Goal: Information Seeking & Learning: Check status

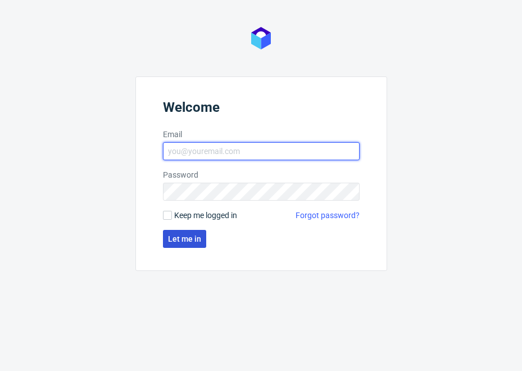
type input "[PERSON_NAME][EMAIL_ADDRESS][DOMAIN_NAME]"
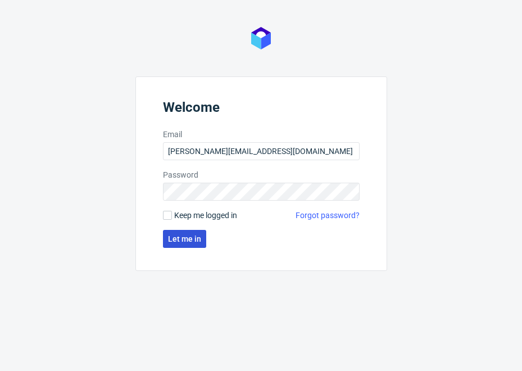
click at [192, 233] on button "Let me in" at bounding box center [184, 239] width 43 height 18
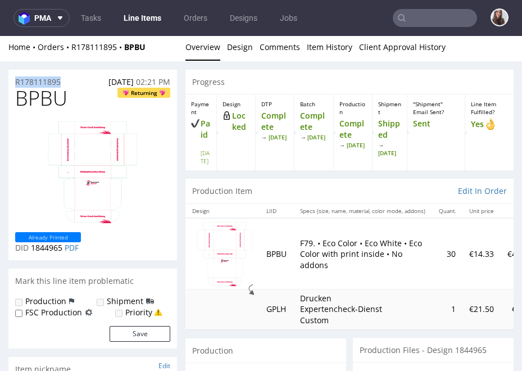
drag, startPoint x: 62, startPoint y: 79, endPoint x: 13, endPoint y: 83, distance: 48.4
click at [13, 83] on div "R178111895 27.08.2025 02:21 PM" at bounding box center [92, 79] width 168 height 18
copy p "R178111895"
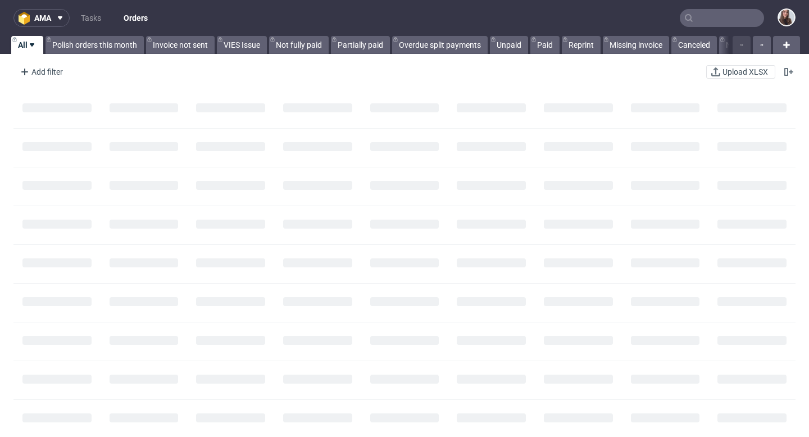
click at [698, 18] on input "text" at bounding box center [722, 18] width 84 height 18
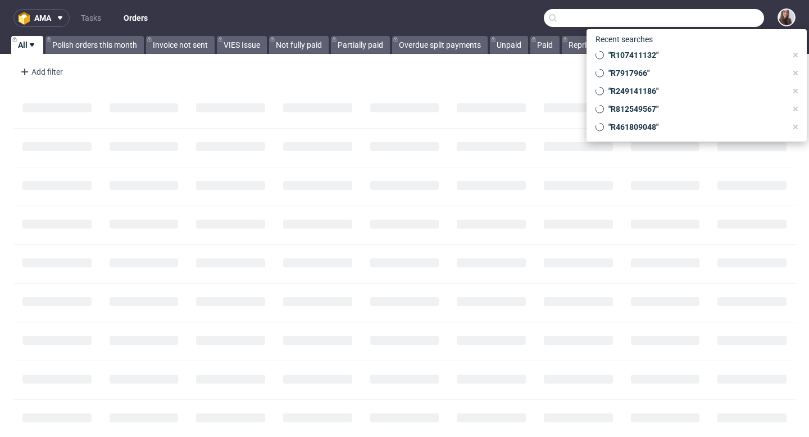
paste input "R932942808"
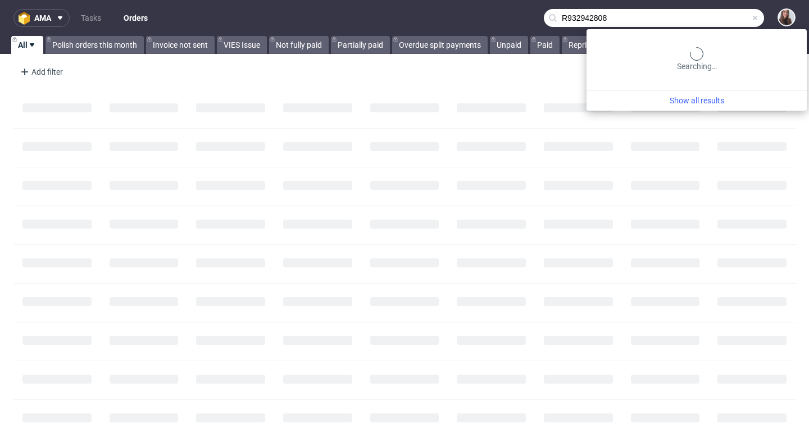
type input "R932942808"
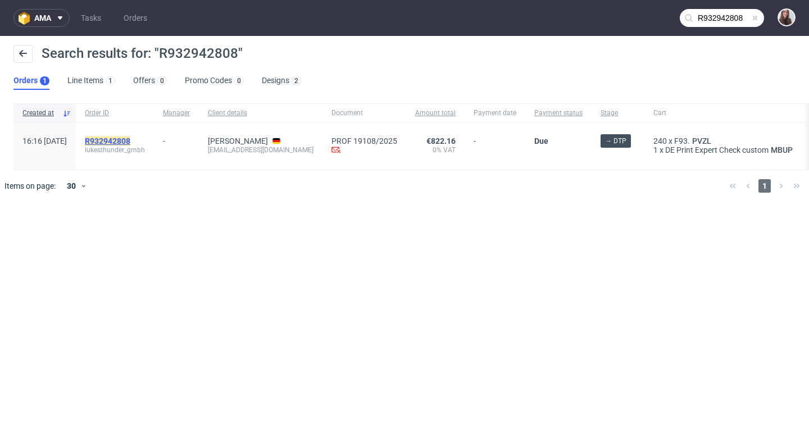
click at [130, 140] on mark "R932942808" at bounding box center [107, 140] width 45 height 9
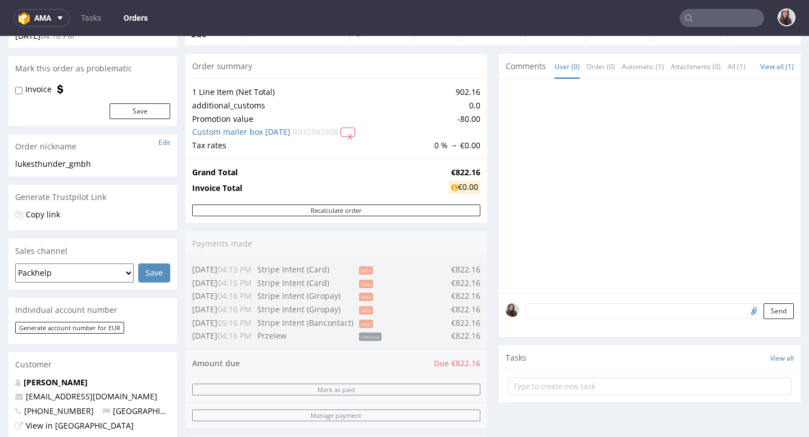
scroll to position [98, 0]
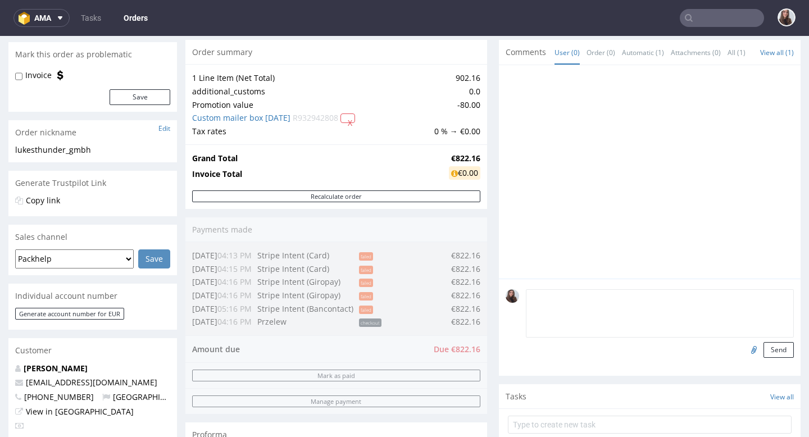
click at [547, 306] on textarea at bounding box center [660, 313] width 268 height 48
paste textarea "Der braune Farbcode ist #473a2f. Als Pantone ist es: PANTONE ® 19-0814 TPX"
type textarea "Der braune Farbcode ist #473a2f. Als Pantone ist es: PANTONE ® 19-0814 TPX"
click at [772, 358] on button "Send" at bounding box center [778, 350] width 30 height 16
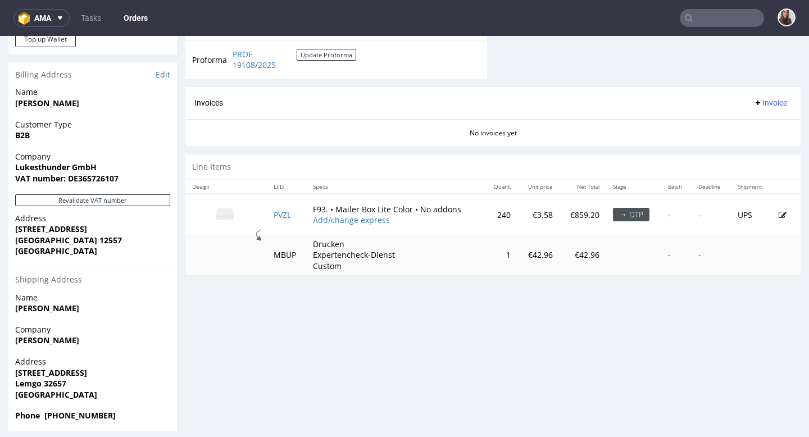
scroll to position [511, 0]
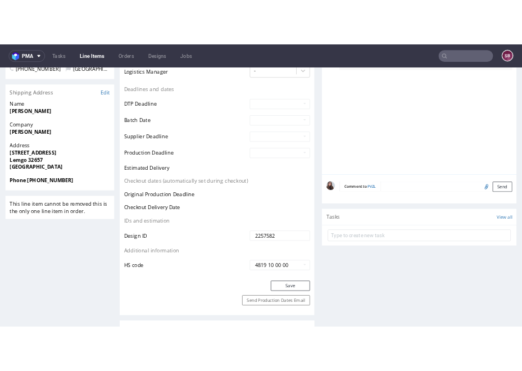
scroll to position [430, 0]
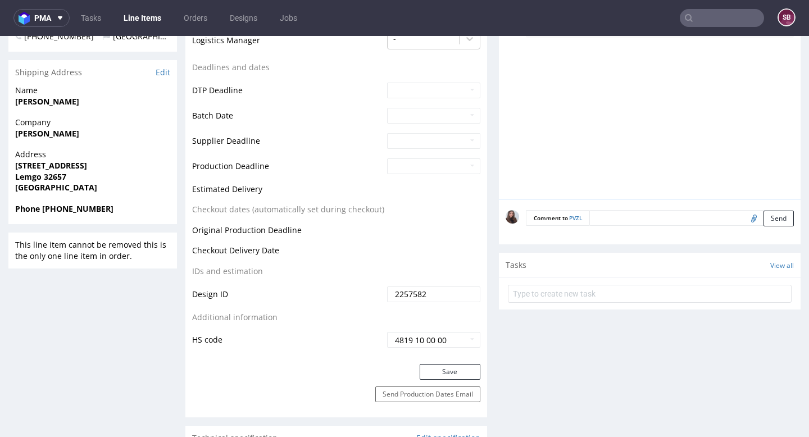
click at [744, 220] on input "file" at bounding box center [752, 218] width 16 height 15
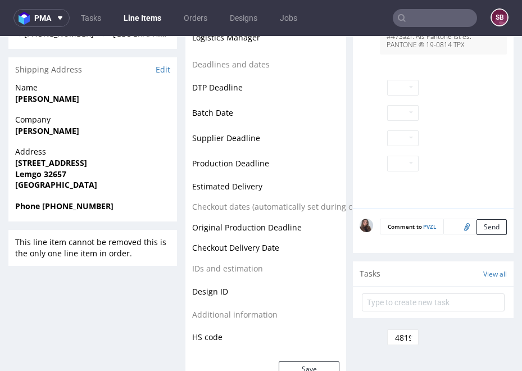
click at [457, 232] on input "file" at bounding box center [465, 226] width 16 height 15
type input "C:\fakepath\LukeThunder_Vorlage_Preview.jpg"
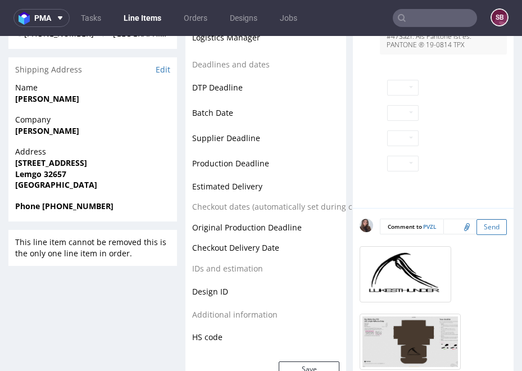
click at [477, 229] on button "Send" at bounding box center [491, 227] width 30 height 16
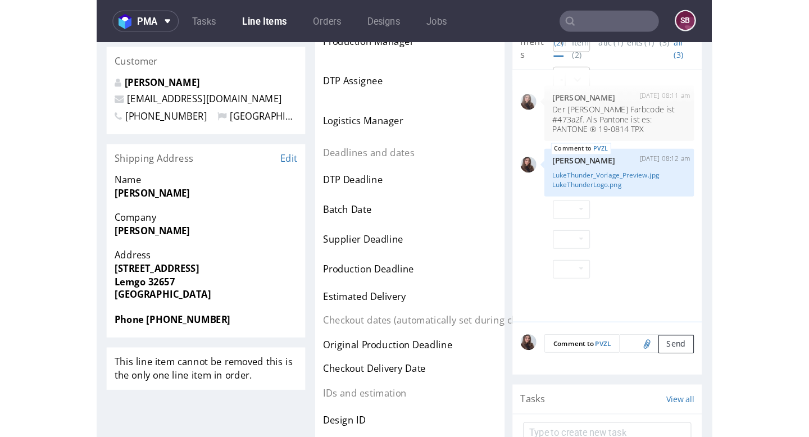
scroll to position [372, 0]
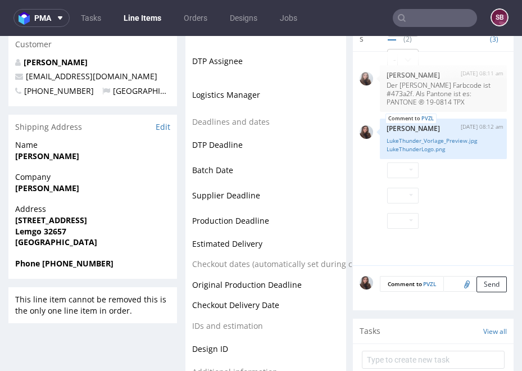
click at [457, 283] on input "file" at bounding box center [465, 283] width 16 height 15
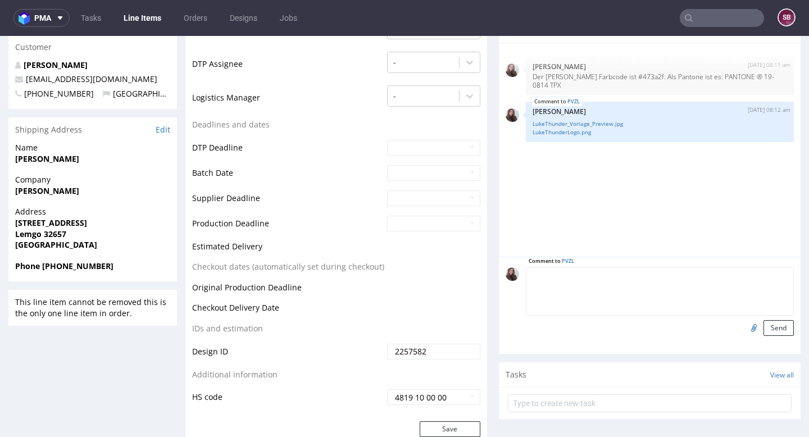
click at [622, 276] on textarea at bounding box center [660, 291] width 268 height 48
type textarea "Design from the client"
click at [769, 329] on button "Send" at bounding box center [778, 328] width 30 height 16
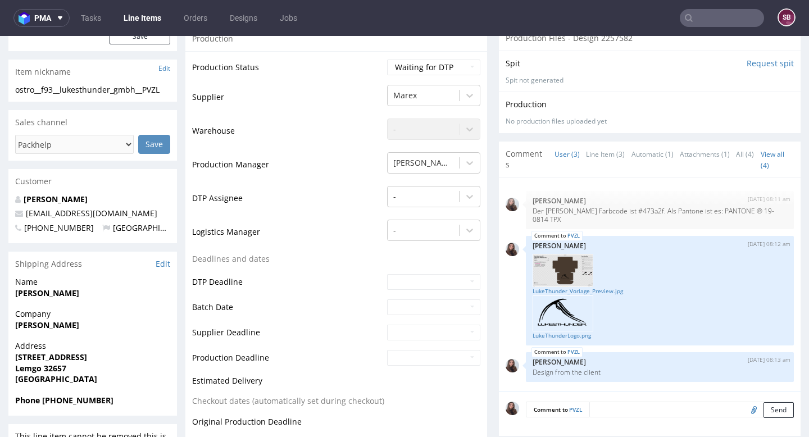
scroll to position [0, 0]
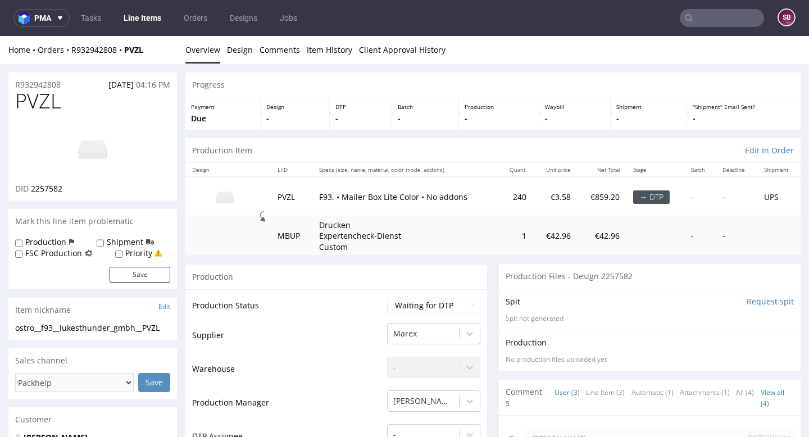
click at [714, 19] on input "text" at bounding box center [722, 18] width 84 height 18
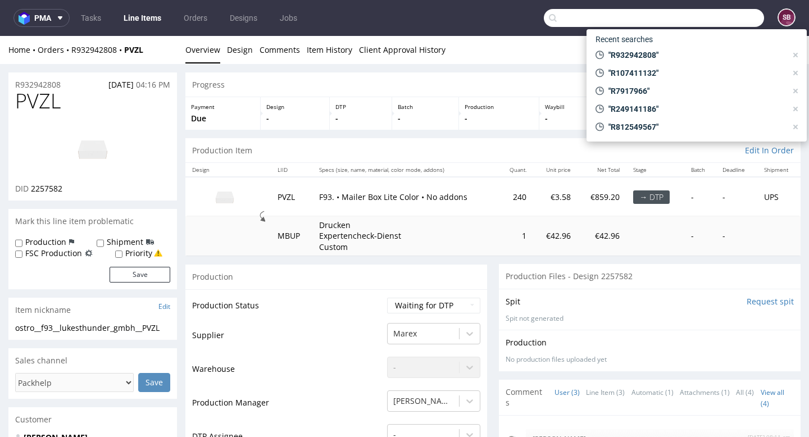
paste input "R568714265"
type input "R568714265"
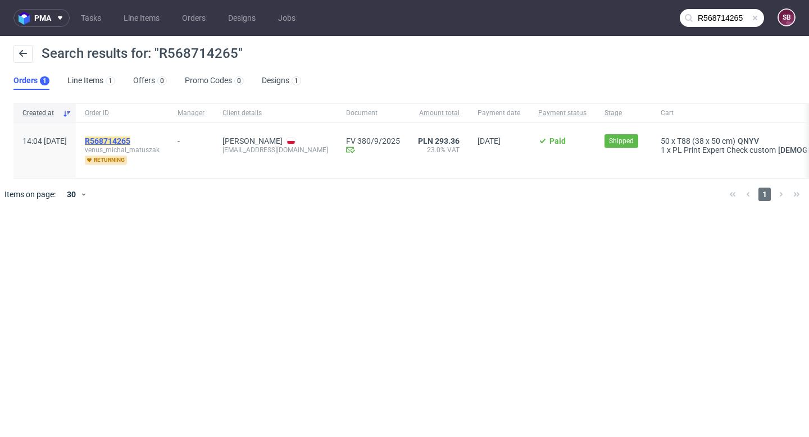
click at [130, 138] on mark "R568714265" at bounding box center [107, 140] width 45 height 9
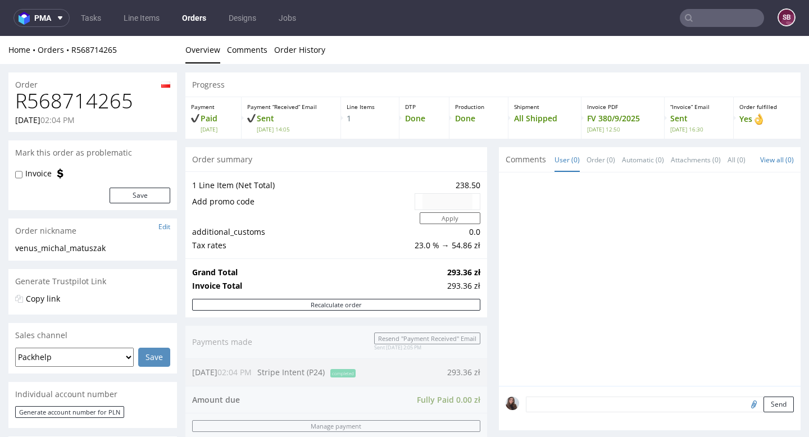
scroll to position [467, 0]
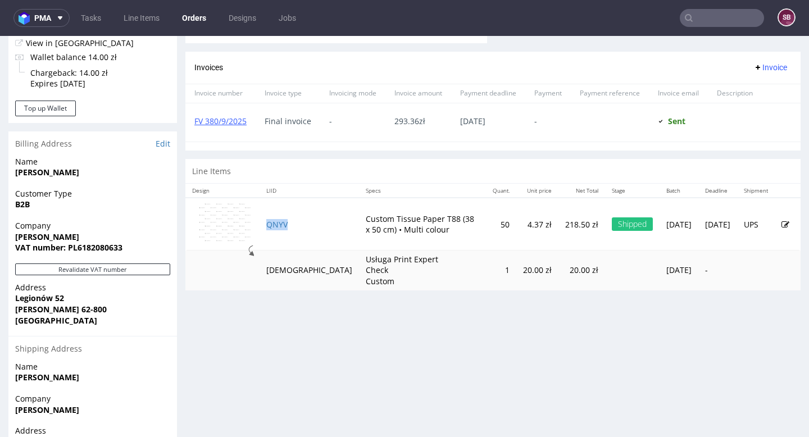
click at [282, 229] on td "QNYV" at bounding box center [308, 224] width 99 height 53
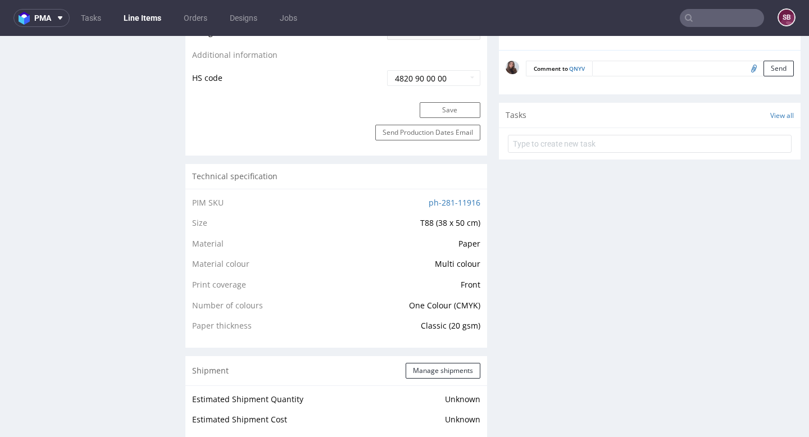
scroll to position [714, 0]
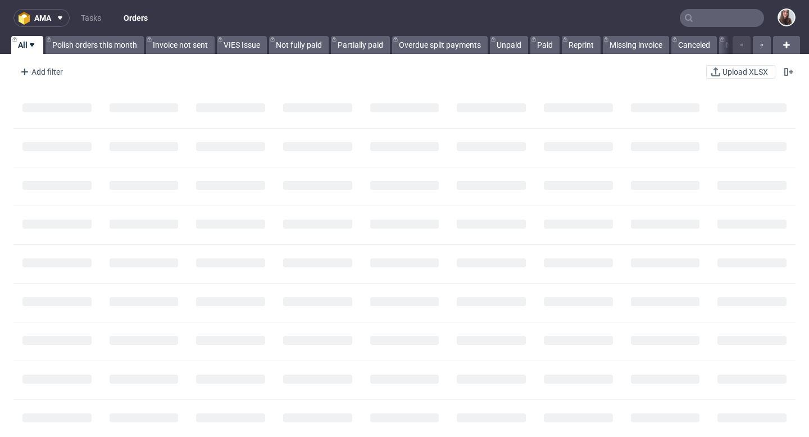
click at [705, 18] on input "text" at bounding box center [722, 18] width 84 height 18
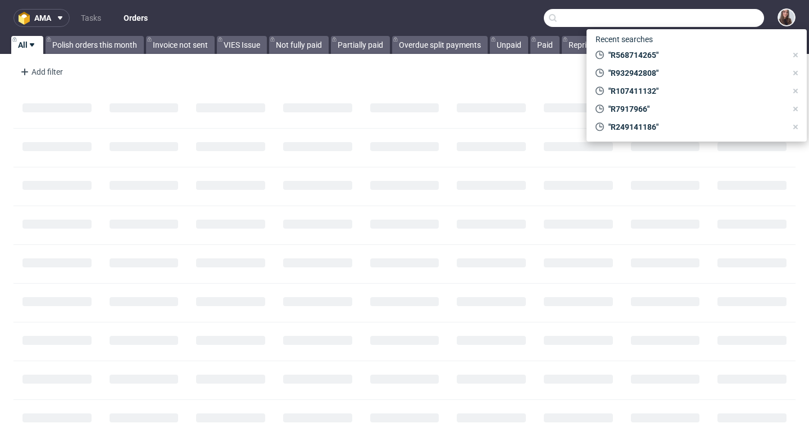
paste input "R883846004"
type input "R883846004"
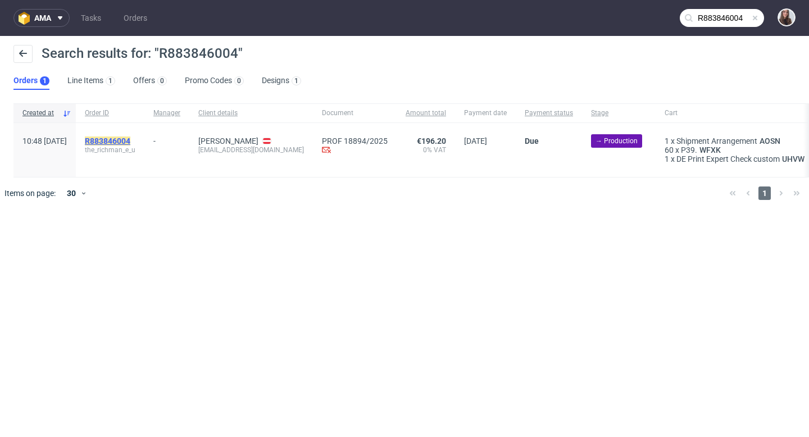
click at [130, 139] on mark "R883846004" at bounding box center [107, 140] width 45 height 9
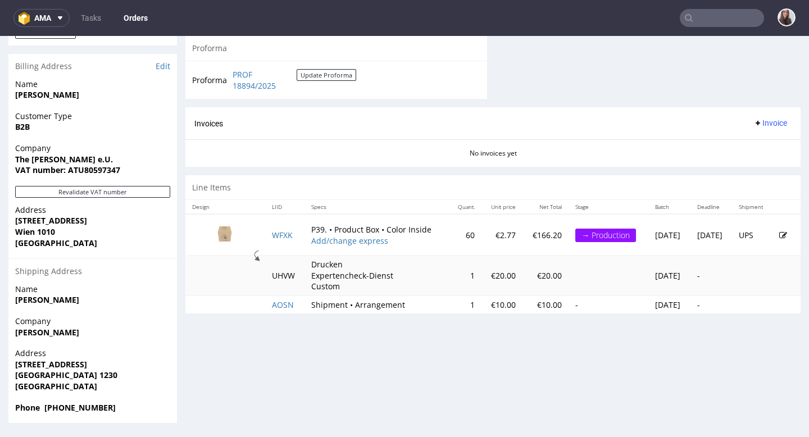
scroll to position [3, 0]
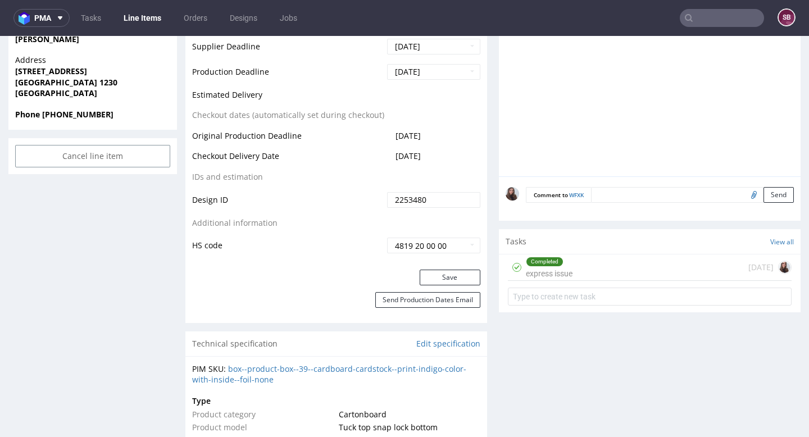
scroll to position [525, 0]
click at [551, 263] on div "Completed" at bounding box center [544, 261] width 37 height 9
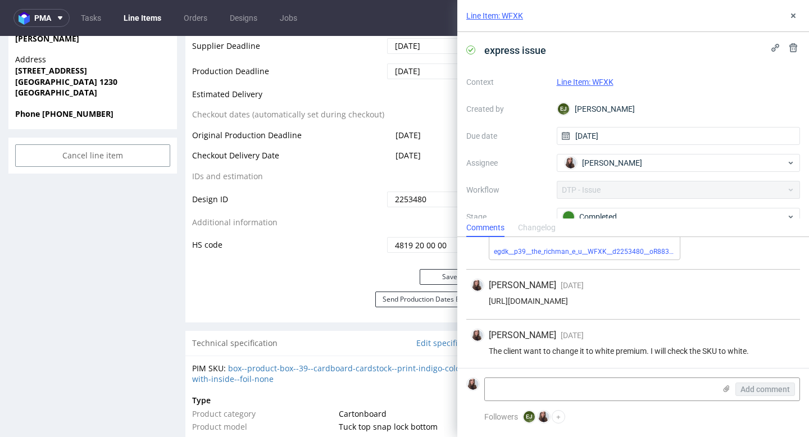
scroll to position [167, 0]
click at [794, 16] on use at bounding box center [793, 15] width 4 height 4
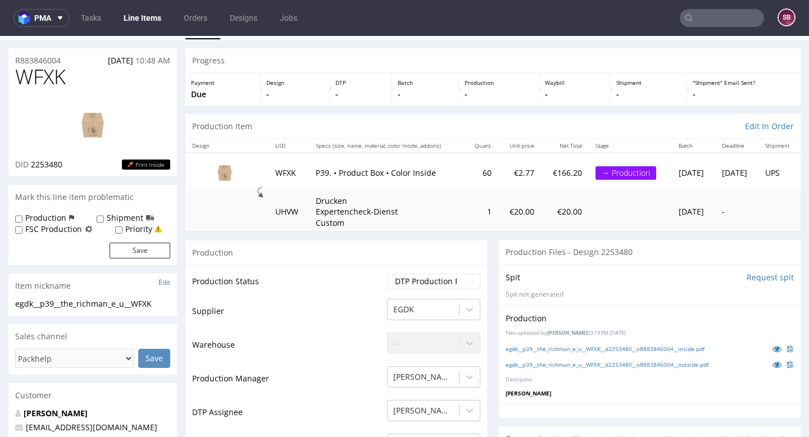
scroll to position [25, 0]
click at [278, 170] on td "WFXK" at bounding box center [288, 171] width 41 height 39
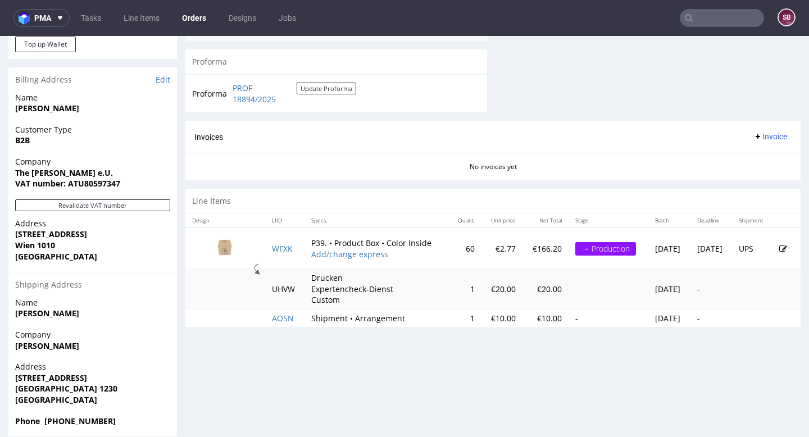
scroll to position [544, 0]
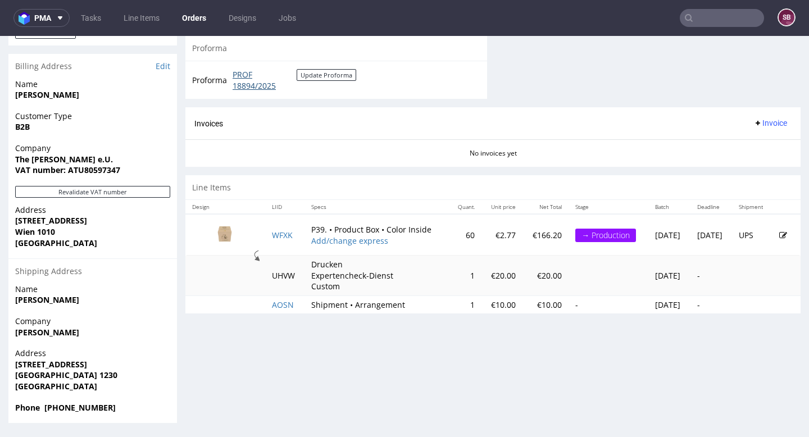
click at [248, 75] on link "PROF 18894/2025" at bounding box center [265, 80] width 64 height 22
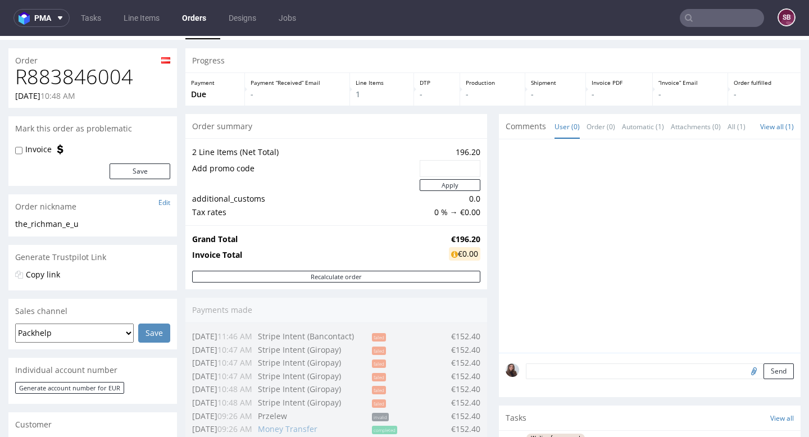
scroll to position [6, 0]
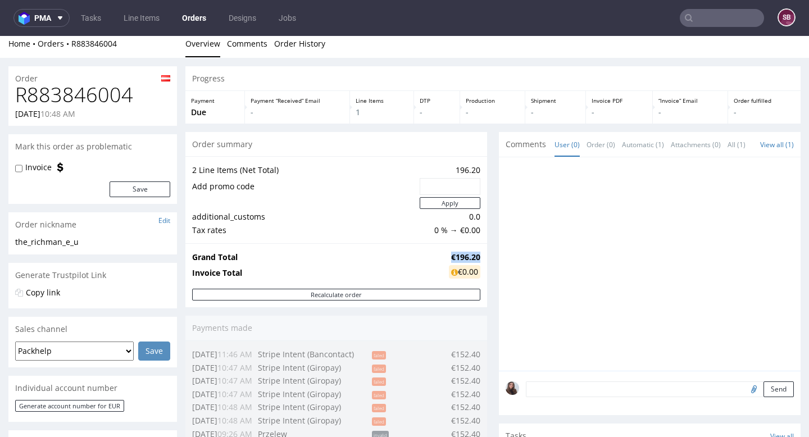
drag, startPoint x: 437, startPoint y: 256, endPoint x: 475, endPoint y: 252, distance: 37.8
click at [475, 252] on tr "Grand Total €196.20" at bounding box center [336, 256] width 288 height 13
click at [427, 249] on div "Grand Total €196.20 Invoice Total €0.00" at bounding box center [336, 265] width 302 height 45
drag, startPoint x: 441, startPoint y: 254, endPoint x: 474, endPoint y: 255, distance: 32.6
click at [474, 255] on td "€196.20" at bounding box center [463, 256] width 34 height 13
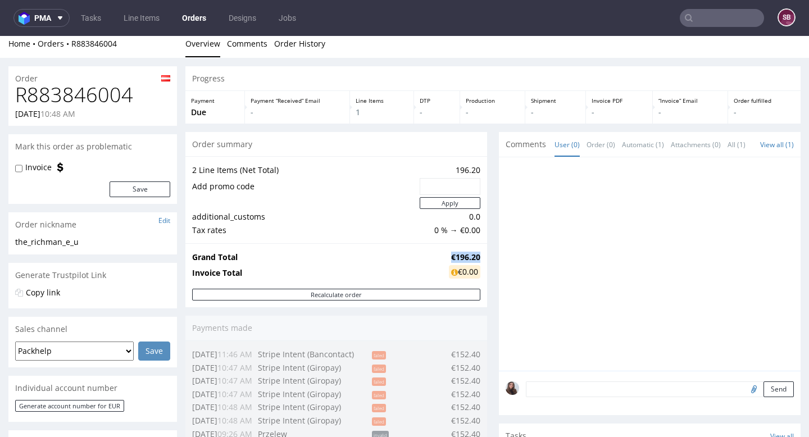
copy strong "€196.20"
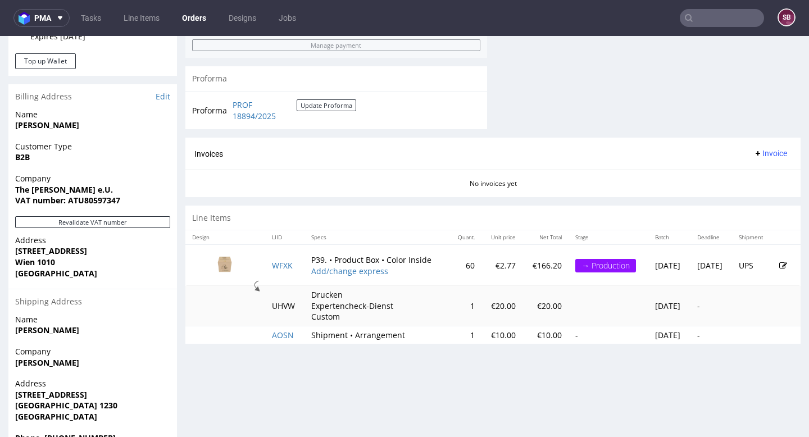
scroll to position [544, 0]
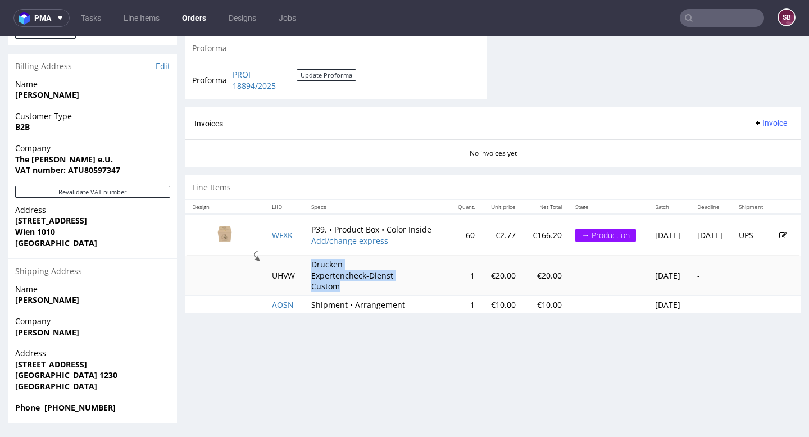
drag, startPoint x: 302, startPoint y: 262, endPoint x: 338, endPoint y: 285, distance: 42.2
click at [338, 285] on td "Drucken Expertencheck-Dienst Custom" at bounding box center [376, 276] width 144 height 40
copy p "Drucken Expertencheck-Dienst Custom"
click at [693, 24] on input "text" at bounding box center [722, 18] width 84 height 18
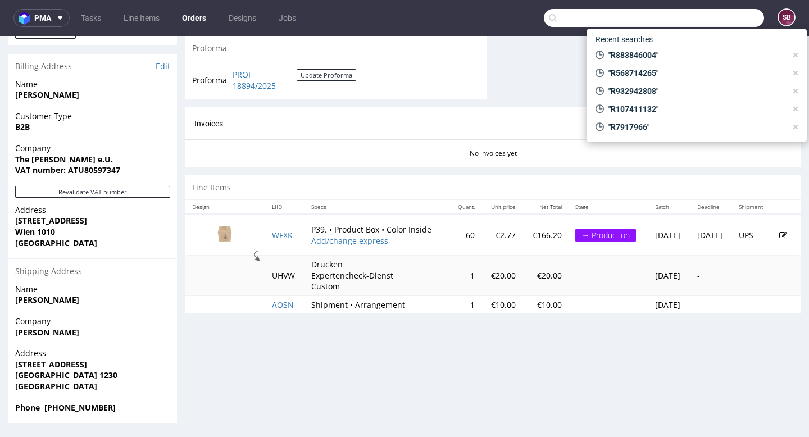
paste input "R262134827"
type input "R262134827"
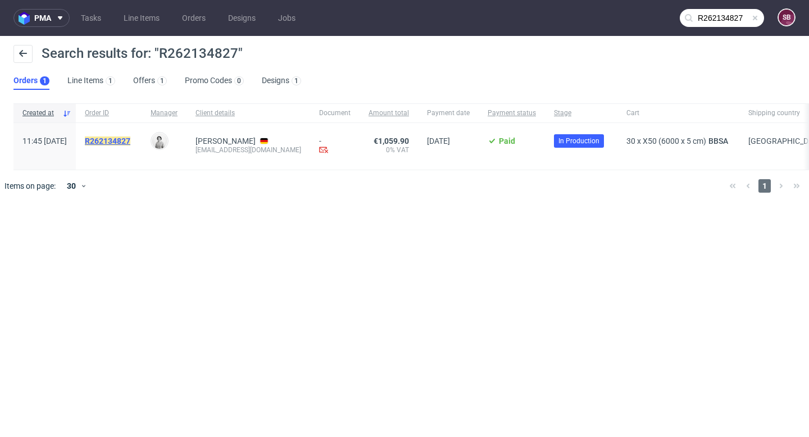
click at [130, 139] on mark "R262134827" at bounding box center [107, 140] width 45 height 9
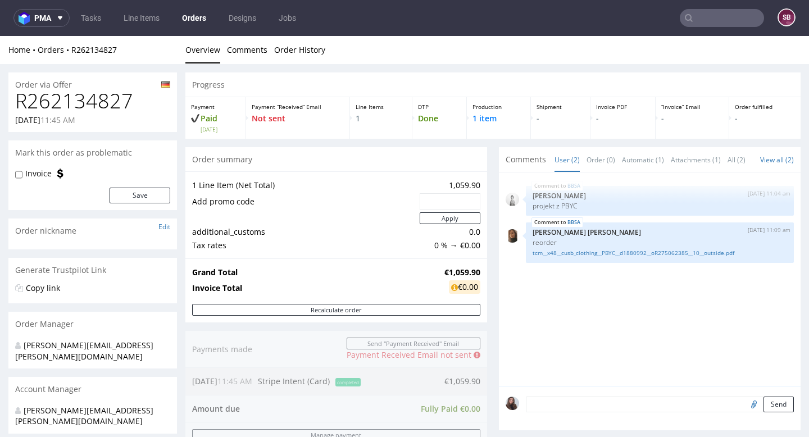
scroll to position [488, 0]
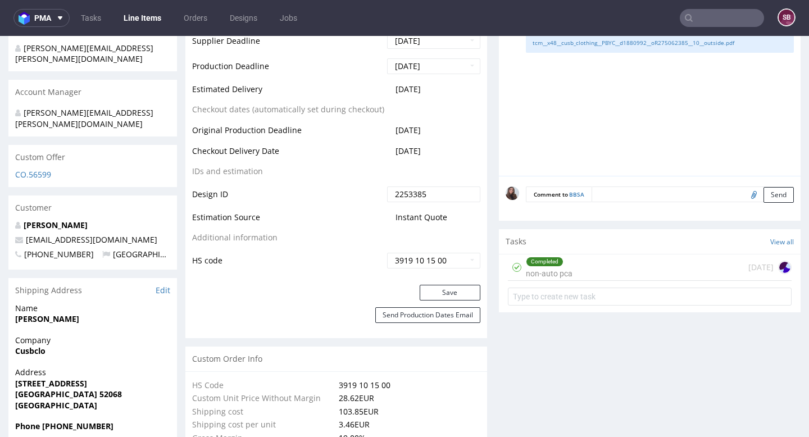
scroll to position [1, 0]
click at [589, 259] on div "Completed non-auto pca 5 days ago" at bounding box center [650, 267] width 284 height 26
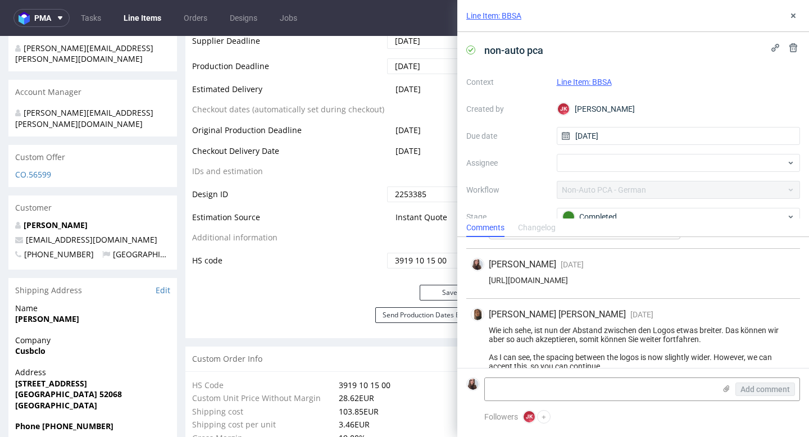
scroll to position [104, 0]
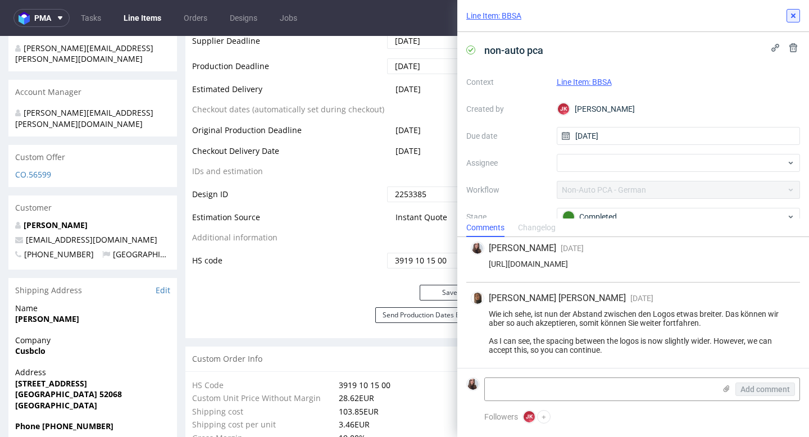
click at [794, 16] on icon at bounding box center [793, 15] width 9 height 9
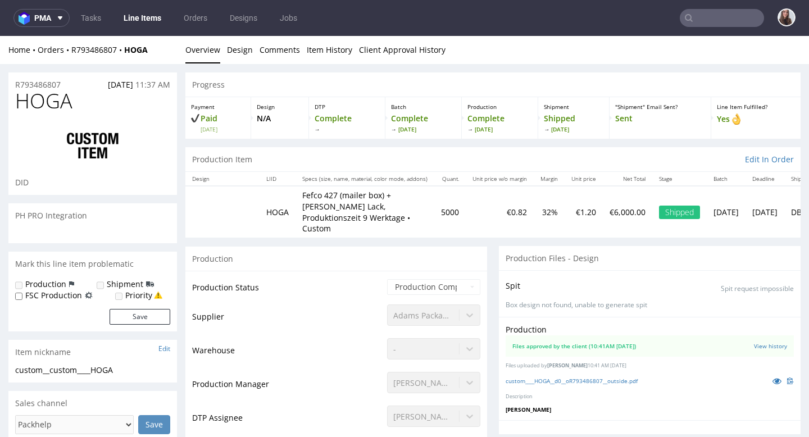
scroll to position [144, 0]
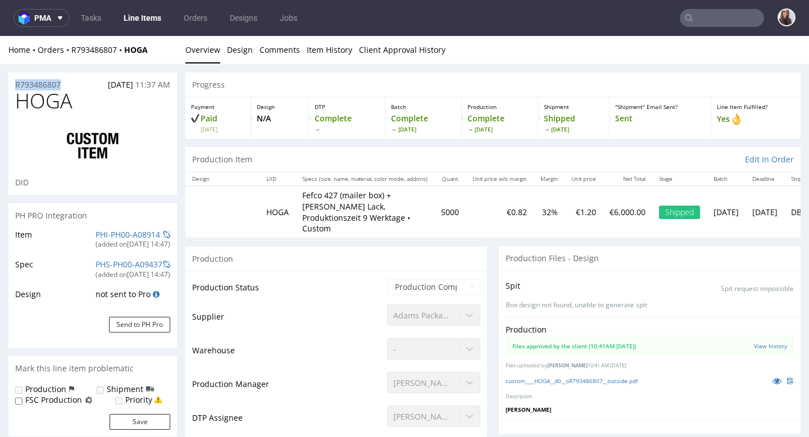
drag, startPoint x: 80, startPoint y: 84, endPoint x: 2, endPoint y: 89, distance: 77.6
copy p "R793486807"
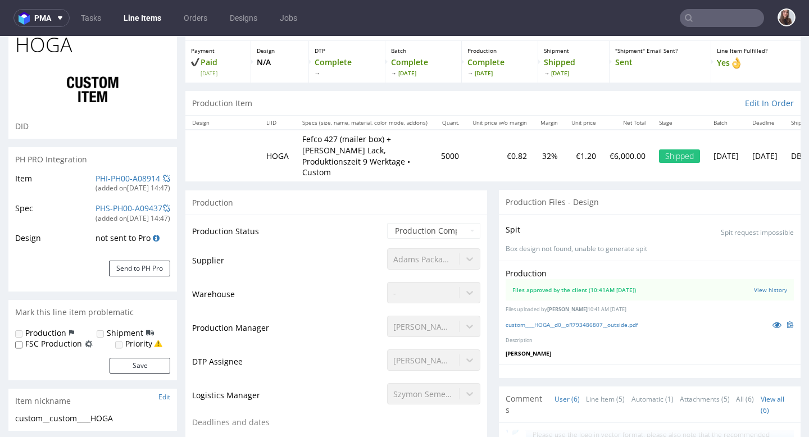
scroll to position [0, 0]
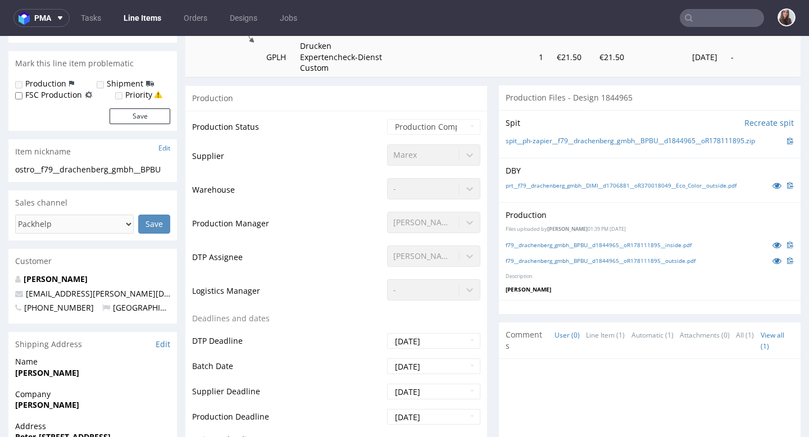
scroll to position [263, 0]
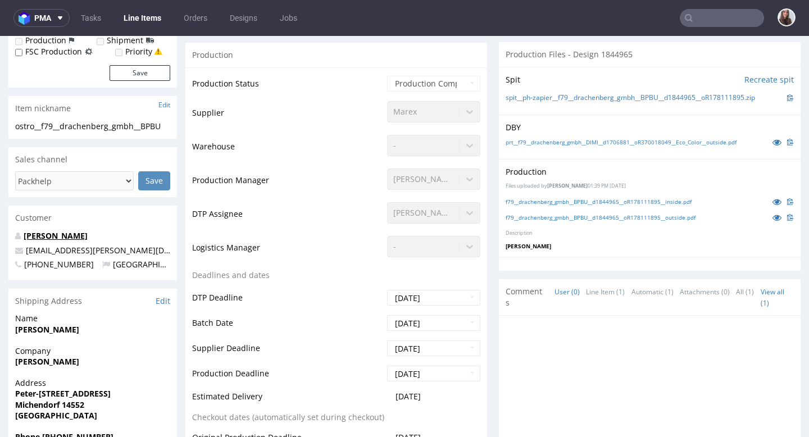
drag, startPoint x: 133, startPoint y: 238, endPoint x: 26, endPoint y: 236, distance: 107.3
click at [26, 236] on p "[PERSON_NAME]" at bounding box center [92, 235] width 155 height 11
copy link "Charlotte Drachenberg"
drag, startPoint x: 137, startPoint y: 249, endPoint x: 26, endPoint y: 250, distance: 110.6
click at [26, 250] on p "akademie@drachenberg.de" at bounding box center [92, 250] width 155 height 11
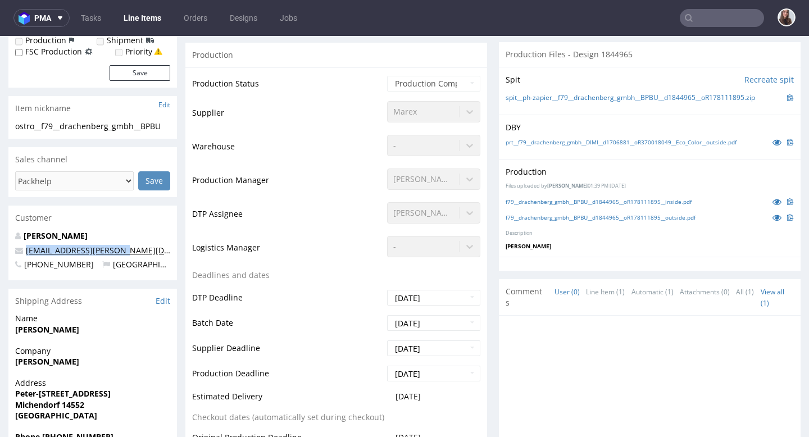
copy link "akademie@drachenberg.de"
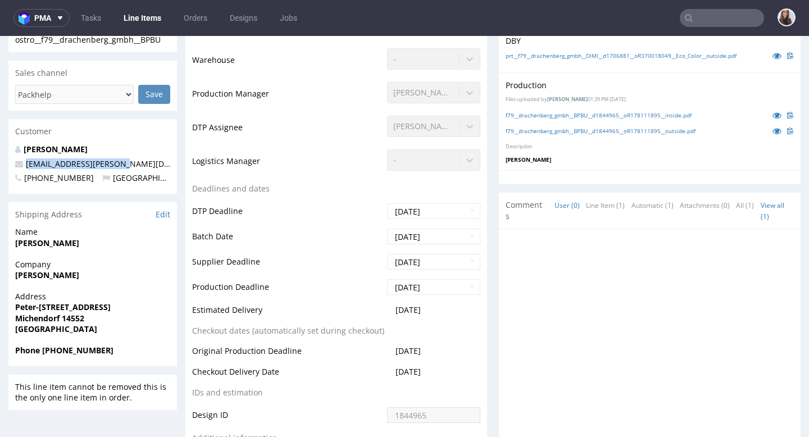
scroll to position [350, 0]
drag, startPoint x: 84, startPoint y: 278, endPoint x: 17, endPoint y: 274, distance: 66.4
click at [17, 274] on span "Jacob Drachenberg" at bounding box center [92, 274] width 155 height 11
copy strong "acob Drachenberg"
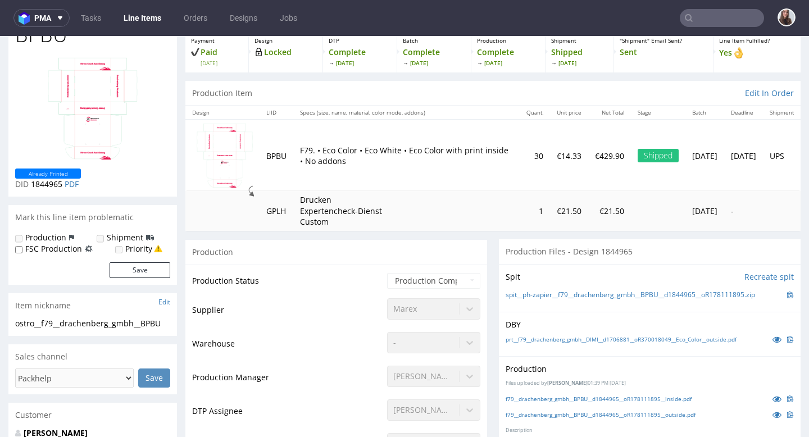
scroll to position [55, 0]
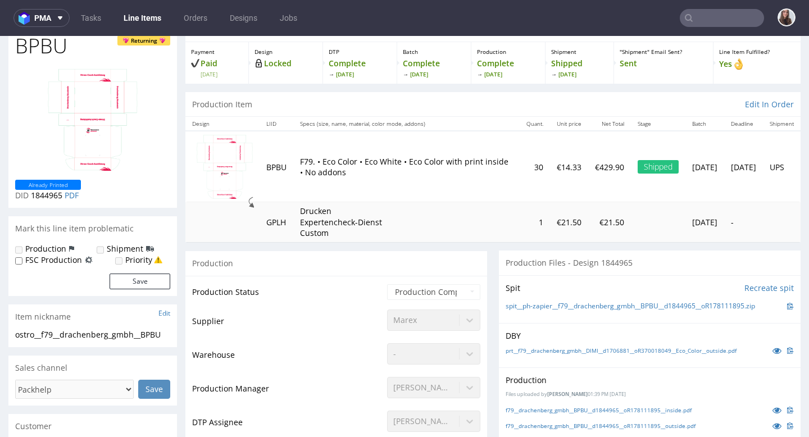
click at [218, 181] on img at bounding box center [225, 167] width 56 height 64
click at [76, 130] on img at bounding box center [93, 120] width 90 height 102
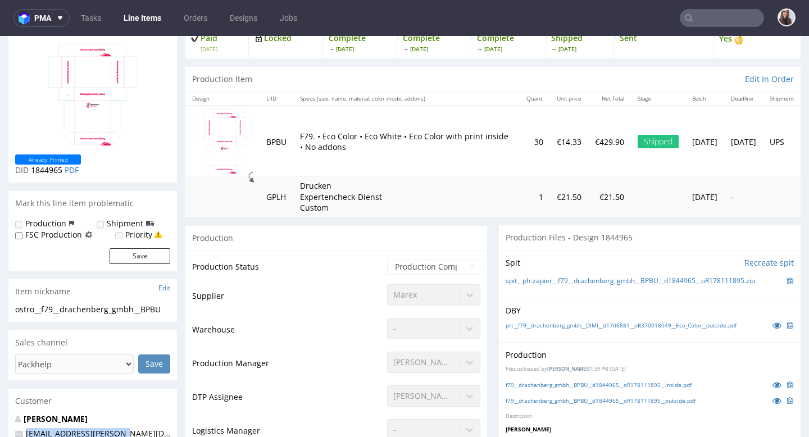
scroll to position [0, 0]
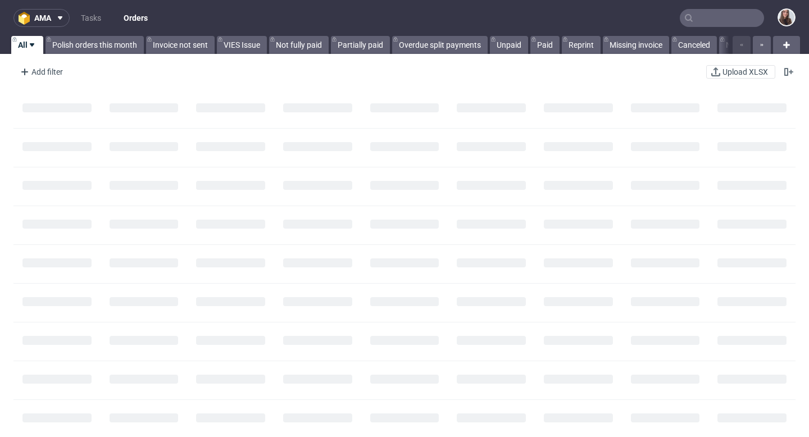
click at [686, 18] on input "text" at bounding box center [722, 18] width 84 height 18
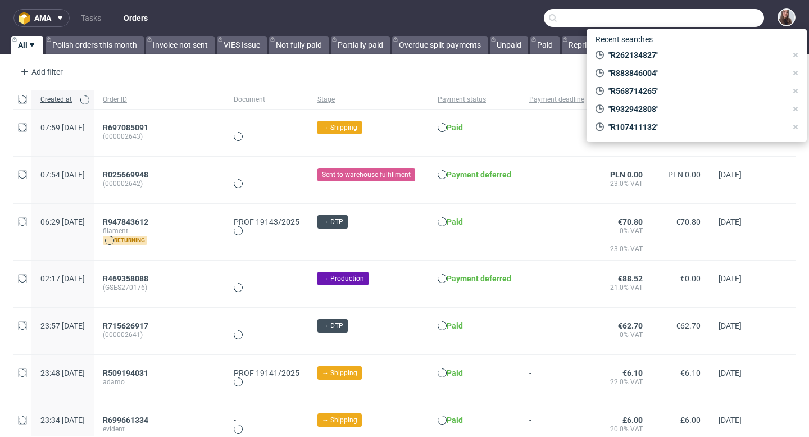
paste input "R297224432"
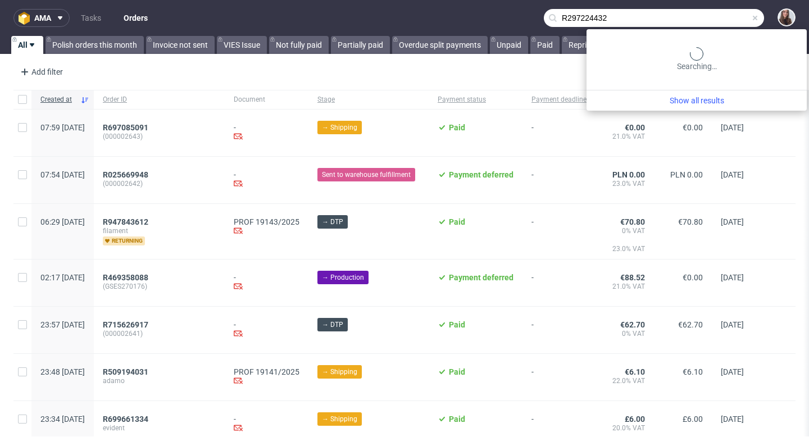
type input "R297224432"
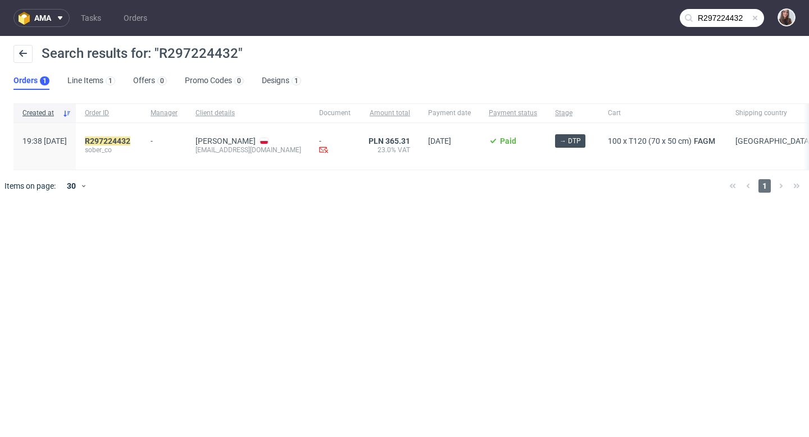
click at [135, 135] on div "R297224432 sober_co" at bounding box center [109, 146] width 66 height 47
click at [130, 137] on mark "R297224432" at bounding box center [107, 140] width 45 height 9
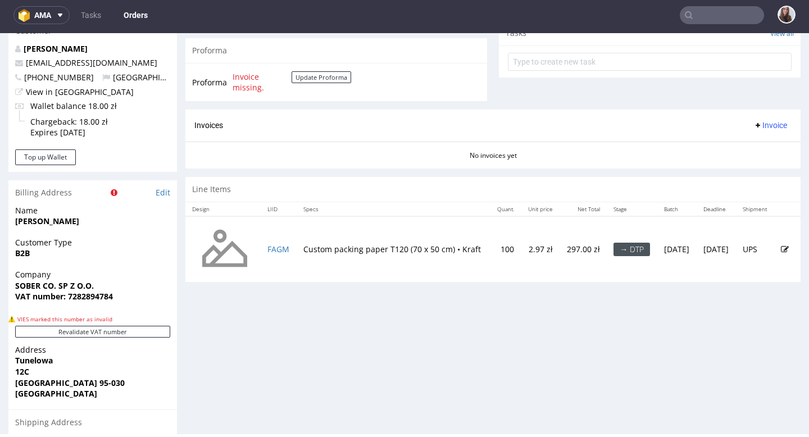
scroll to position [612, 0]
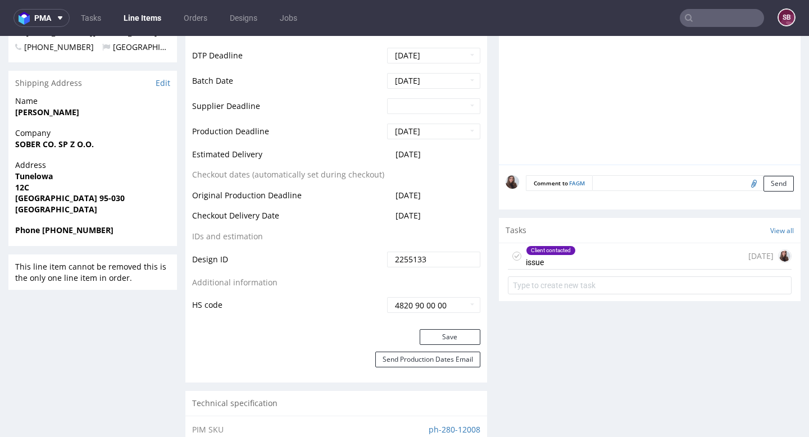
scroll to position [462, 0]
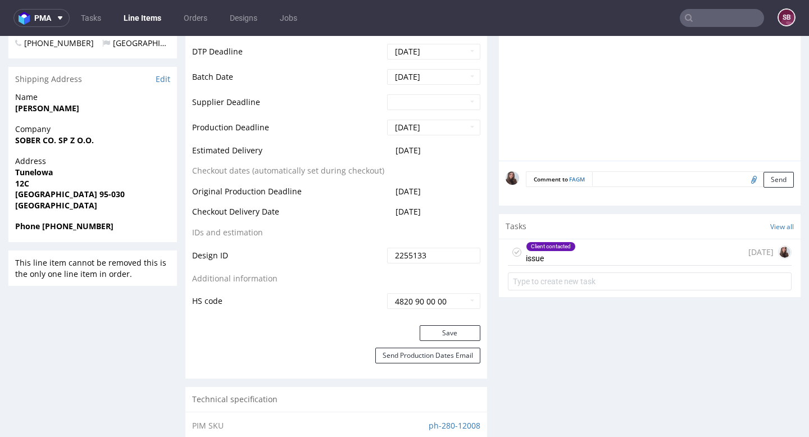
click at [540, 245] on div "Client contacted" at bounding box center [550, 246] width 49 height 9
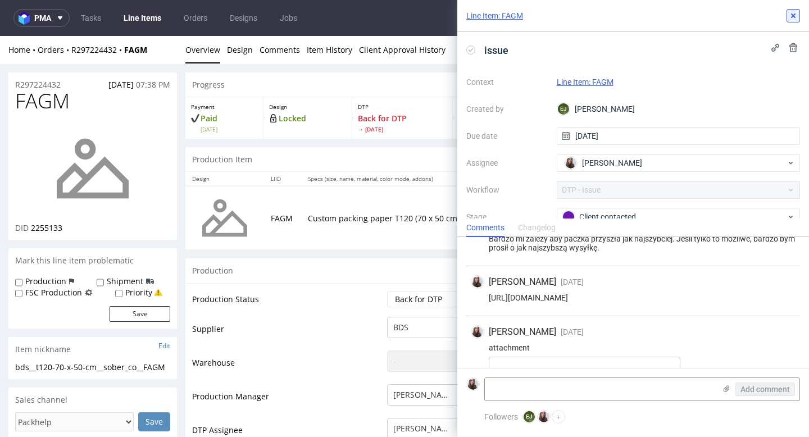
click at [795, 12] on icon at bounding box center [793, 15] width 9 height 9
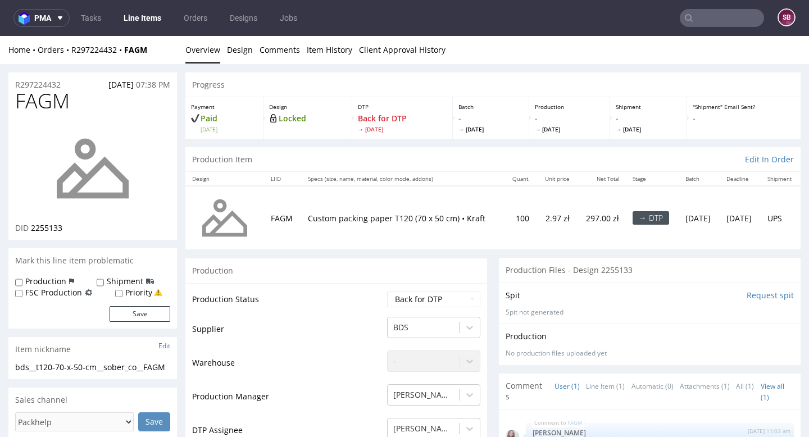
click at [703, 20] on input "text" at bounding box center [722, 18] width 84 height 18
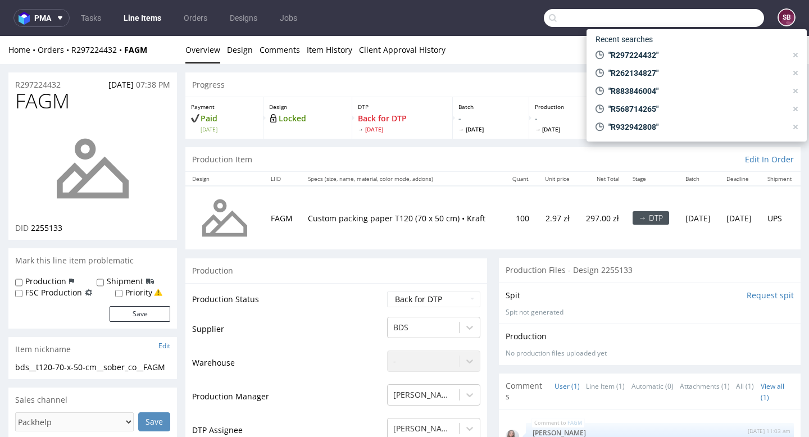
paste input "R253767639"
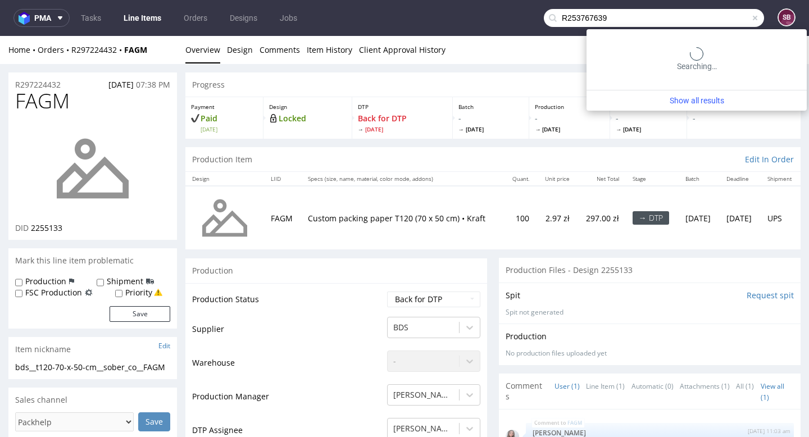
type input "R253767639"
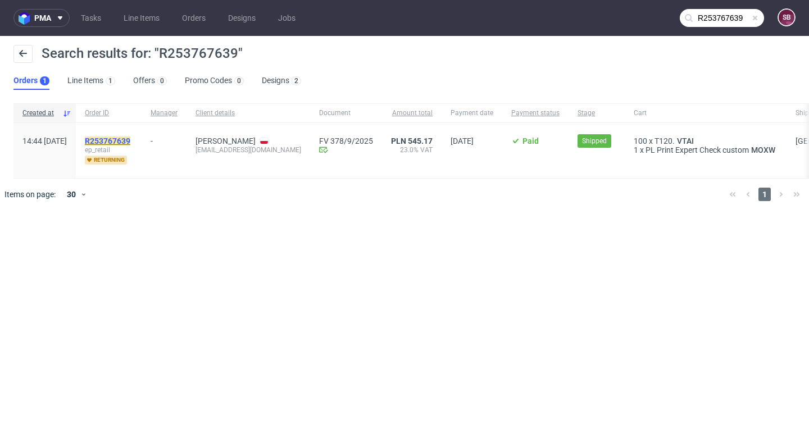
click at [130, 139] on mark "R253767639" at bounding box center [107, 140] width 45 height 9
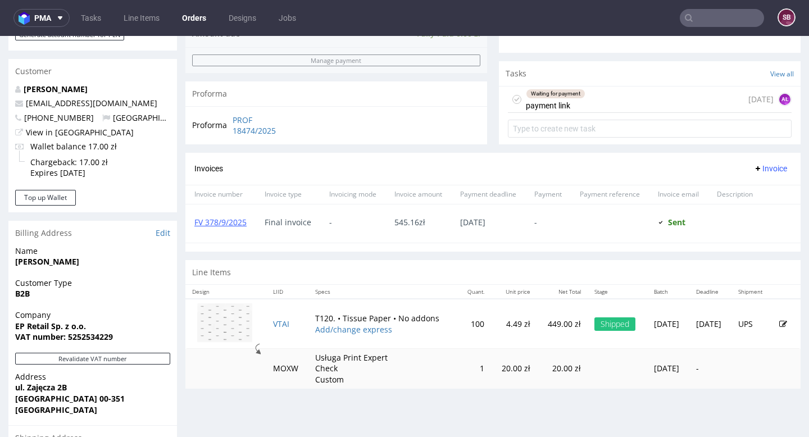
scroll to position [379, 0]
click at [582, 106] on div "Waiting for payment payment link 8 days ago AŁ" at bounding box center [650, 98] width 284 height 26
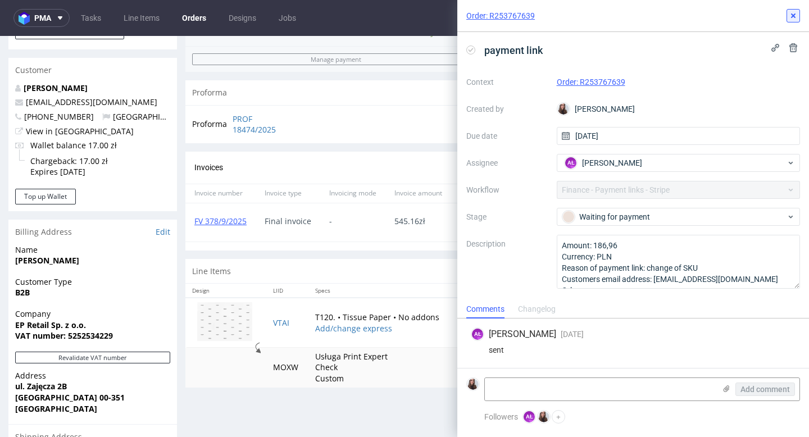
click at [793, 17] on icon at bounding box center [793, 15] width 9 height 9
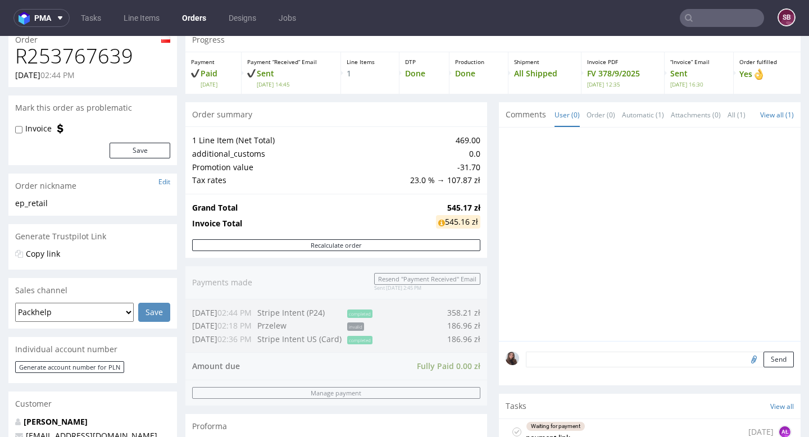
scroll to position [19, 0]
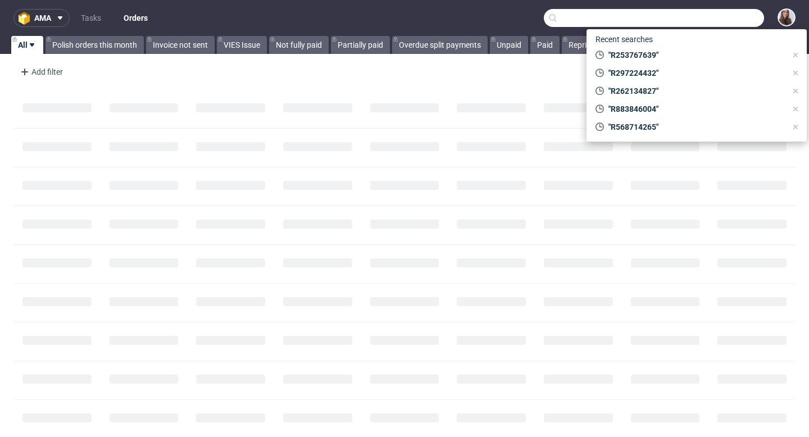
click at [714, 15] on input "text" at bounding box center [654, 18] width 220 height 18
paste input "R791796623"
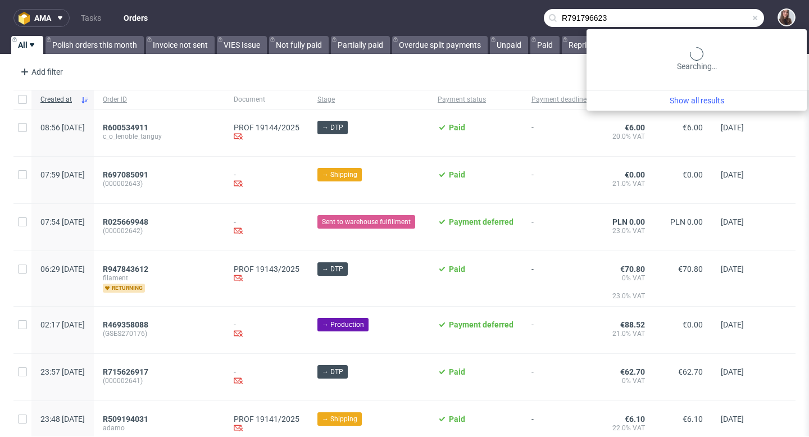
type input "R791796623"
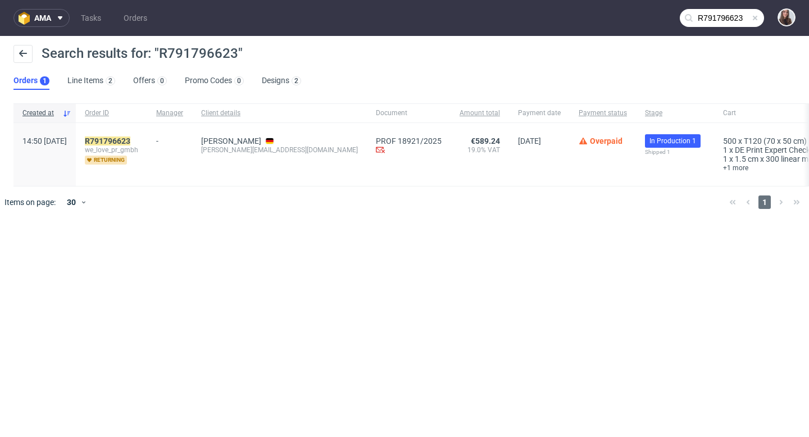
click at [138, 145] on span "we_love_pr_gmbh" at bounding box center [111, 149] width 53 height 9
click at [130, 139] on mark "R791796623" at bounding box center [107, 140] width 45 height 9
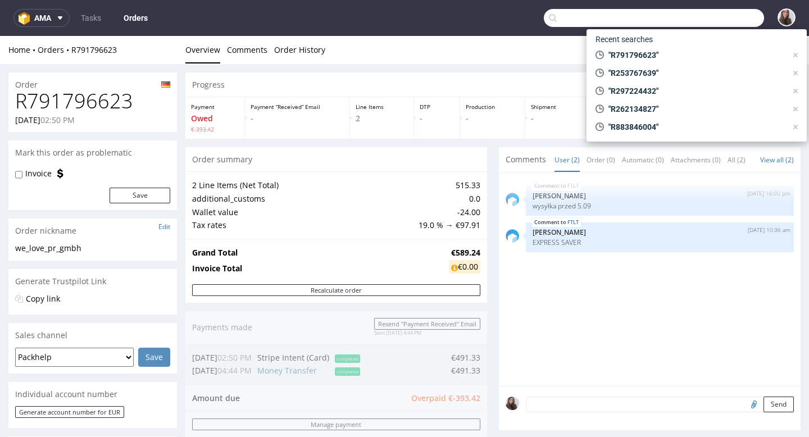
click at [709, 13] on input "text" at bounding box center [654, 18] width 220 height 18
paste input "R883846004"
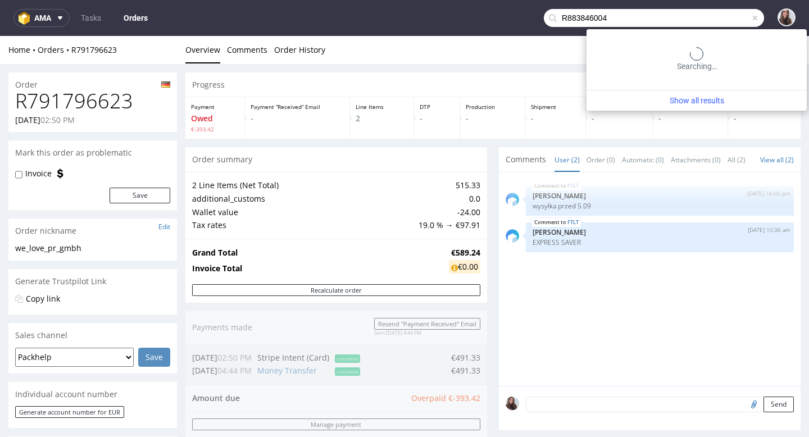
type input "R883846004"
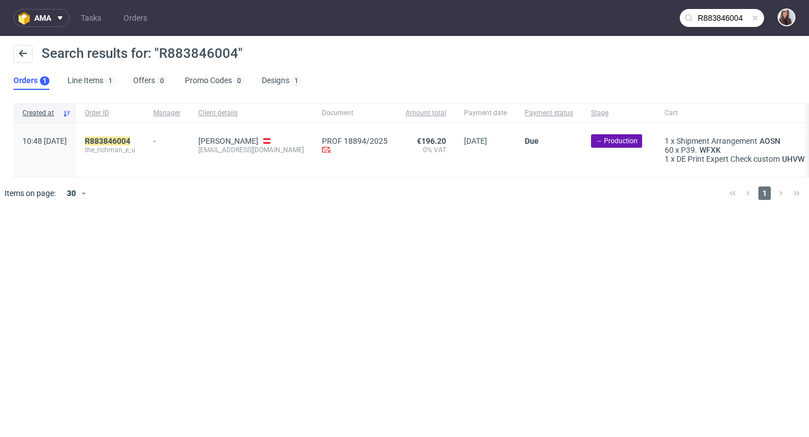
click at [144, 133] on div "R883846004 the_richman_e_u" at bounding box center [110, 150] width 69 height 54
click at [130, 143] on mark "R883846004" at bounding box center [107, 140] width 45 height 9
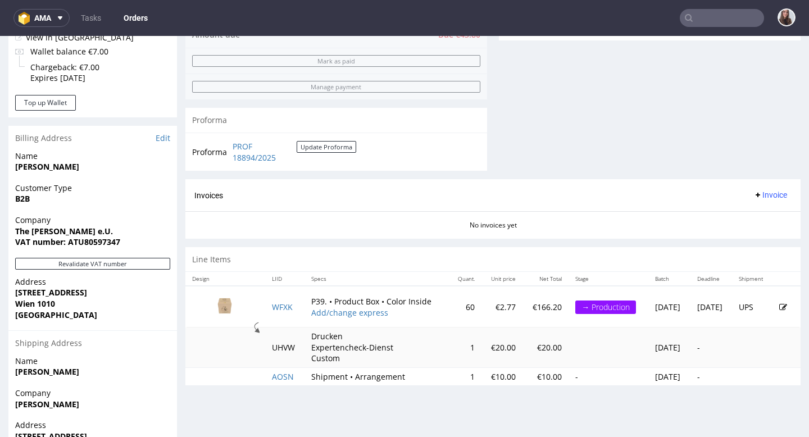
scroll to position [475, 0]
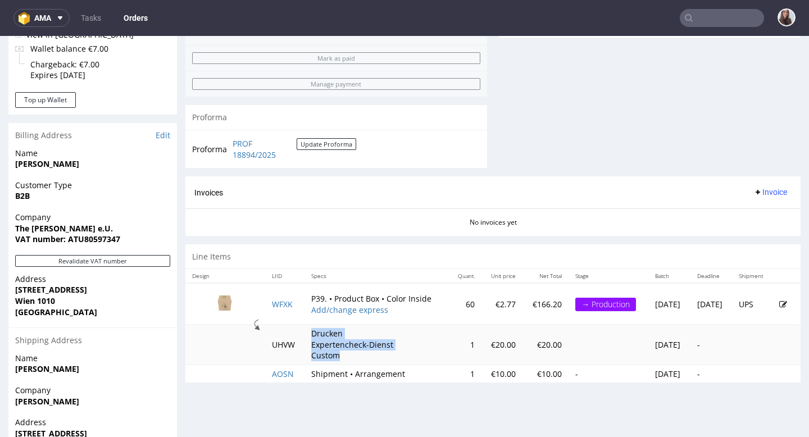
drag, startPoint x: 338, startPoint y: 353, endPoint x: 302, endPoint y: 330, distance: 43.0
click at [304, 330] on td "Drucken Expertencheck-Dienst Custom" at bounding box center [376, 345] width 144 height 40
copy p "Drucken Expertencheck-Dienst Custom"
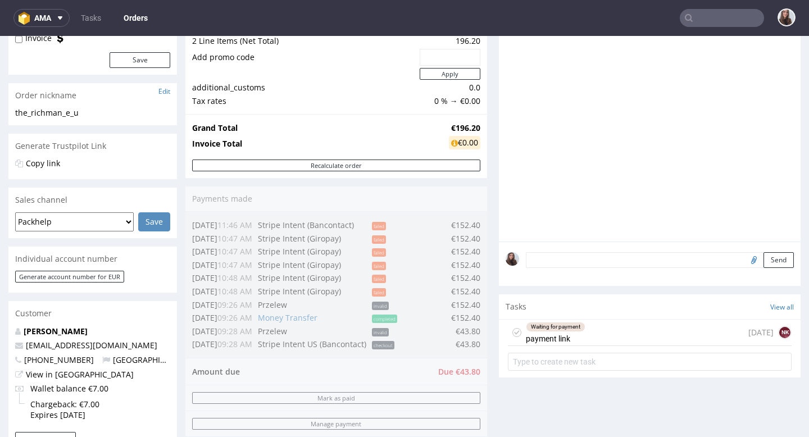
scroll to position [132, 0]
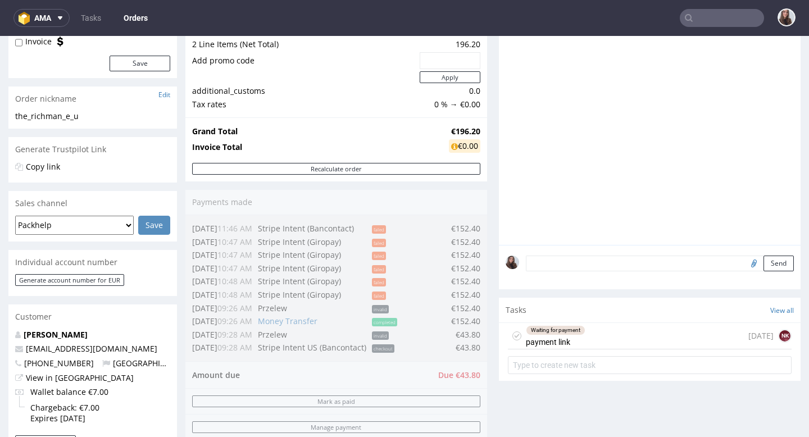
drag, startPoint x: 447, startPoint y: 227, endPoint x: 479, endPoint y: 227, distance: 31.5
click at [479, 227] on div "Order summary 2 Line Items (Net Total) 196.20 Add promo code Apply additional_c…" at bounding box center [336, 262] width 302 height 513
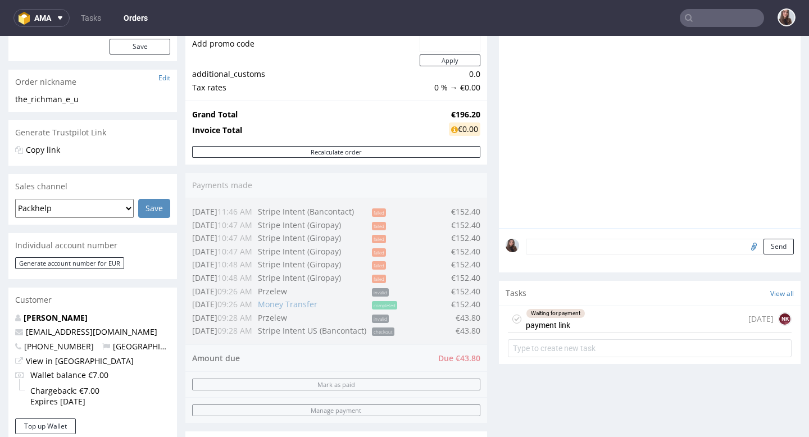
scroll to position [0, 0]
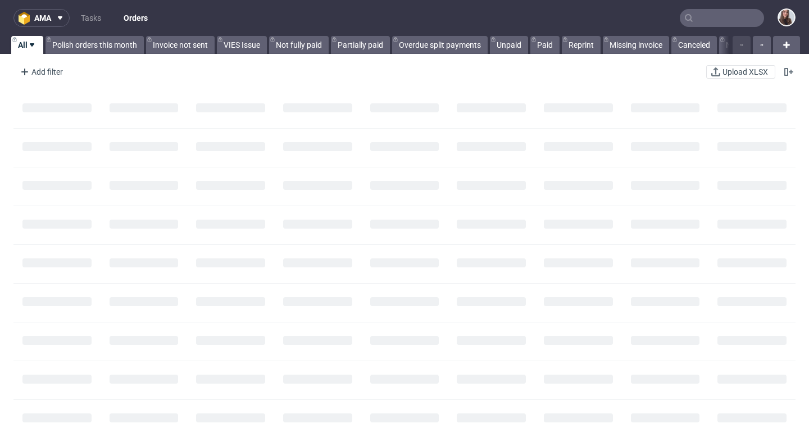
click at [713, 18] on input "text" at bounding box center [722, 18] width 84 height 18
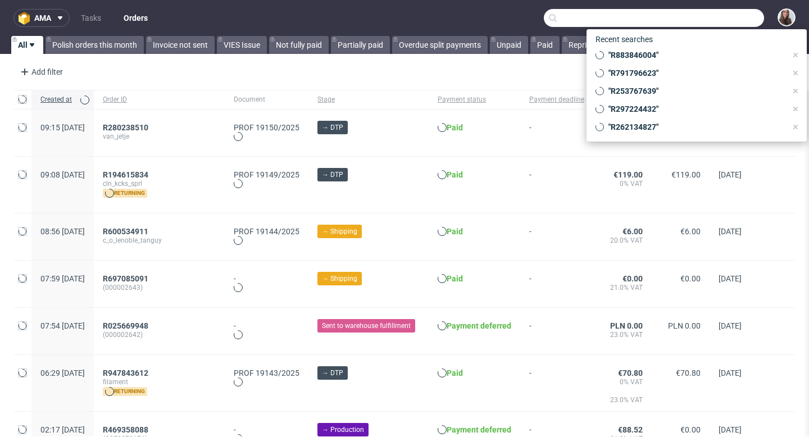
paste input "R548334143"
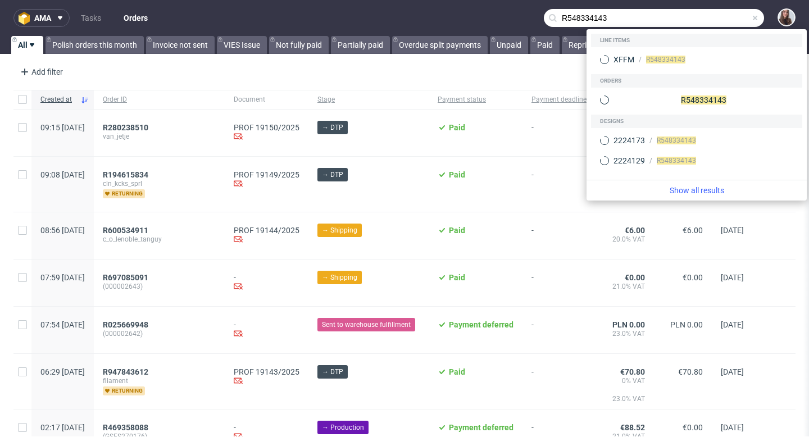
type input "R548334143"
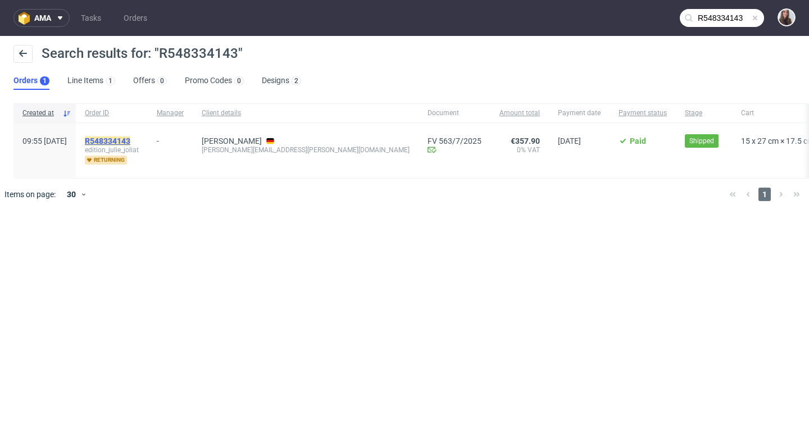
click at [130, 138] on mark "R548334143" at bounding box center [107, 140] width 45 height 9
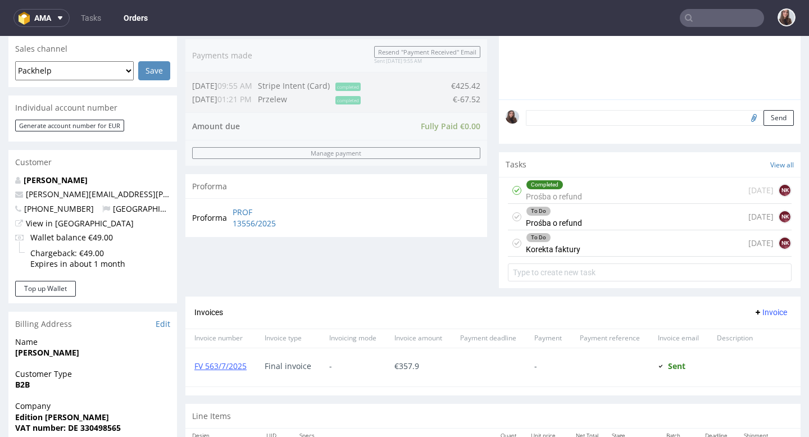
scroll to position [290, 0]
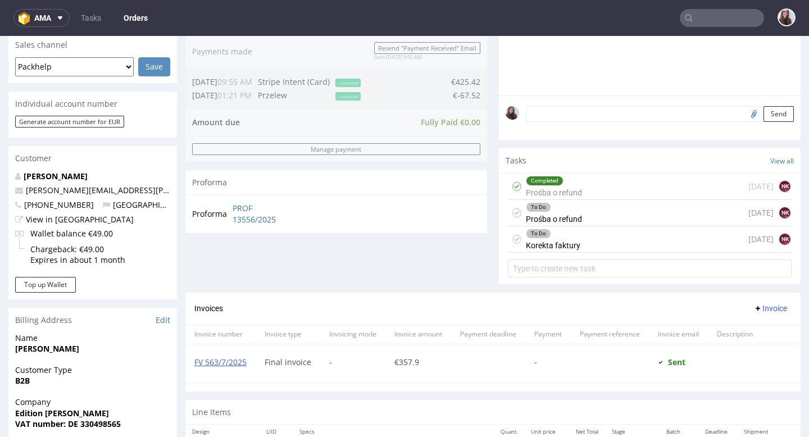
click at [569, 226] on div "To Do Prośba o refund" at bounding box center [554, 213] width 56 height 26
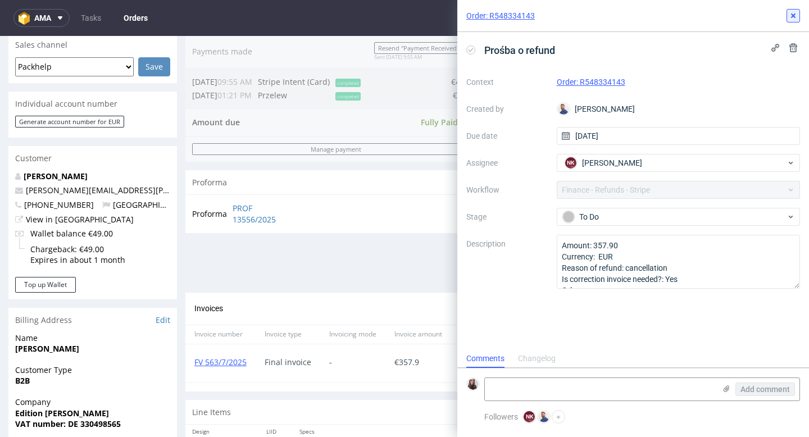
click at [794, 12] on icon at bounding box center [793, 15] width 9 height 9
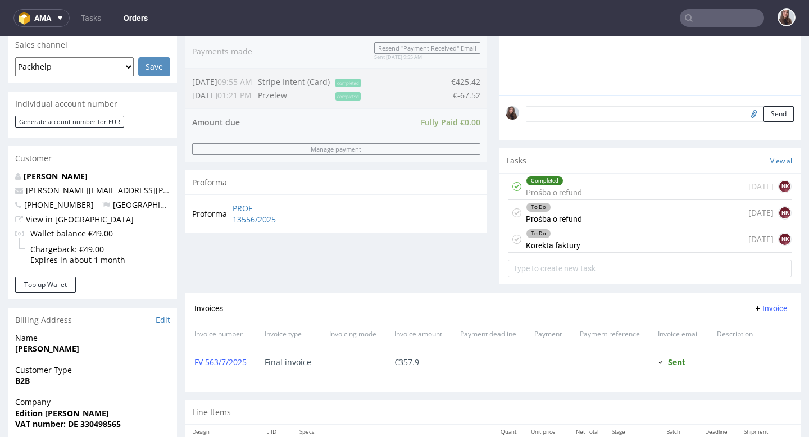
click at [601, 253] on div "To Do Korekta faktury 5 days ago NK" at bounding box center [650, 239] width 284 height 26
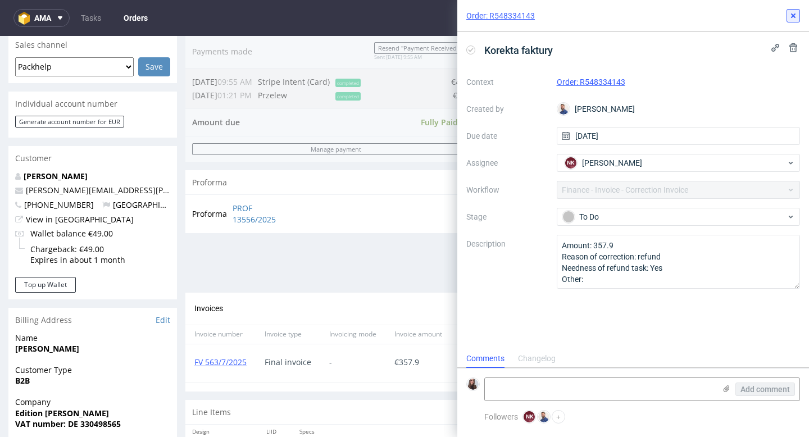
click at [787, 22] on button at bounding box center [792, 15] width 13 height 13
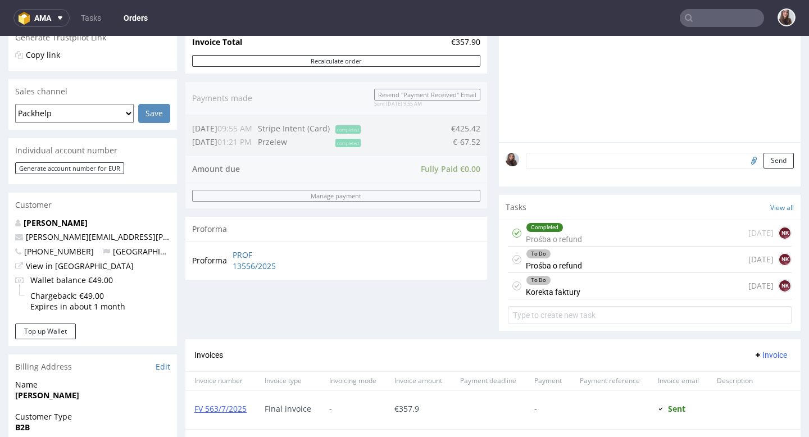
scroll to position [255, 0]
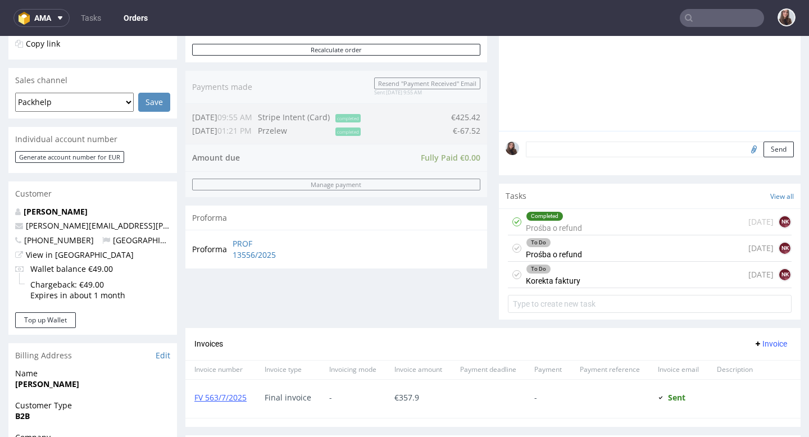
click at [575, 259] on div "To Do Prośba o refund" at bounding box center [554, 248] width 56 height 26
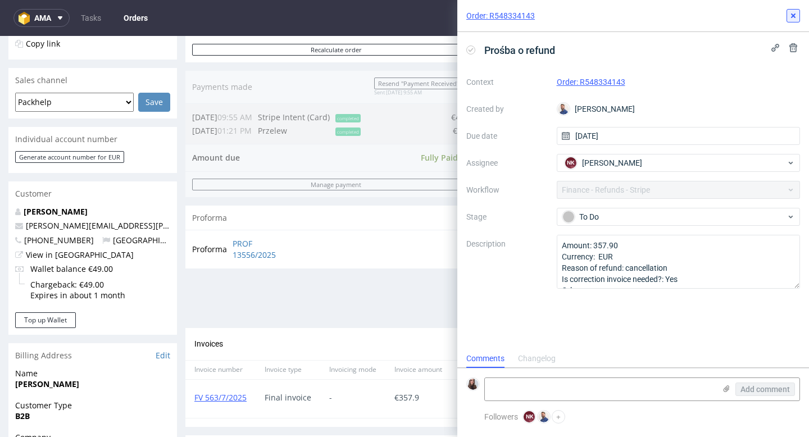
click at [792, 17] on use at bounding box center [793, 15] width 4 height 4
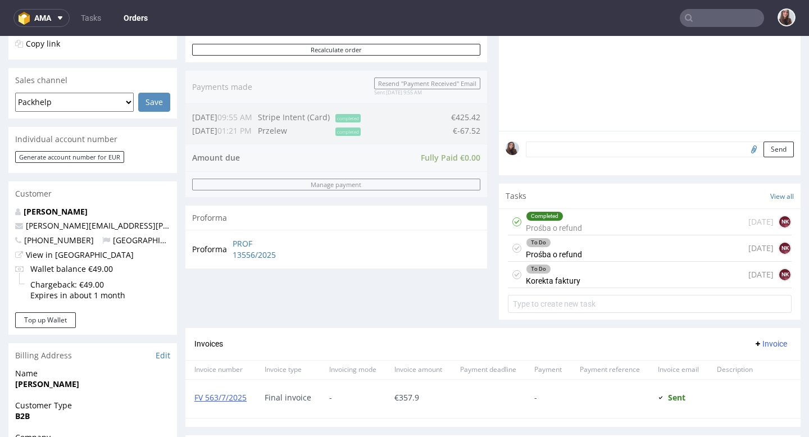
click at [567, 288] on div "To Do Korekta faktury" at bounding box center [553, 275] width 54 height 26
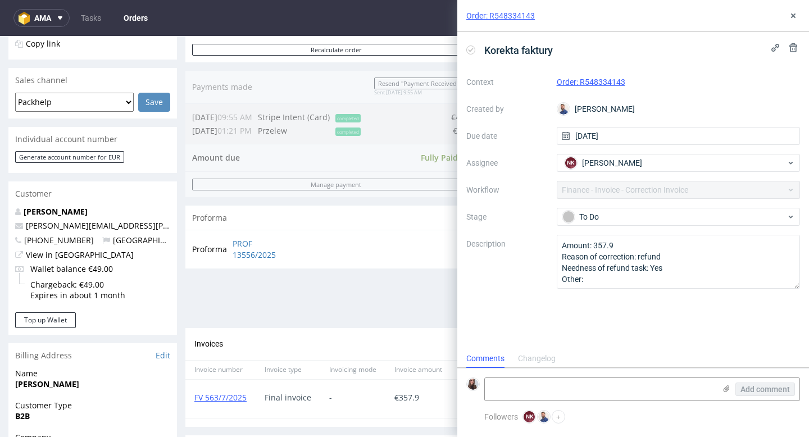
scroll to position [9, 0]
click at [794, 16] on use at bounding box center [793, 15] width 4 height 4
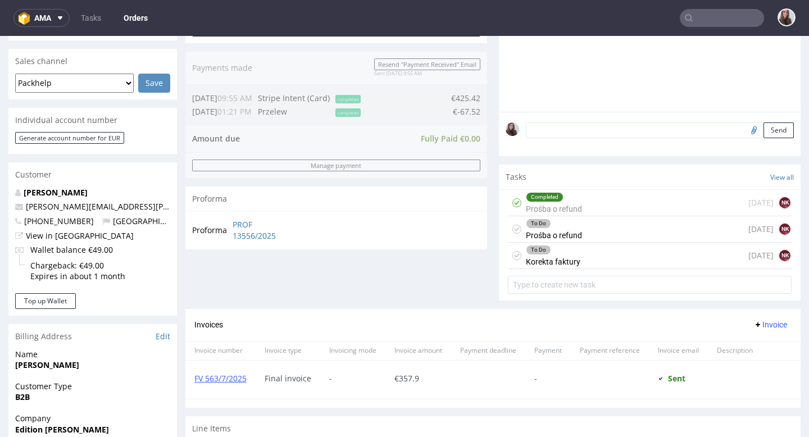
scroll to position [285, 0]
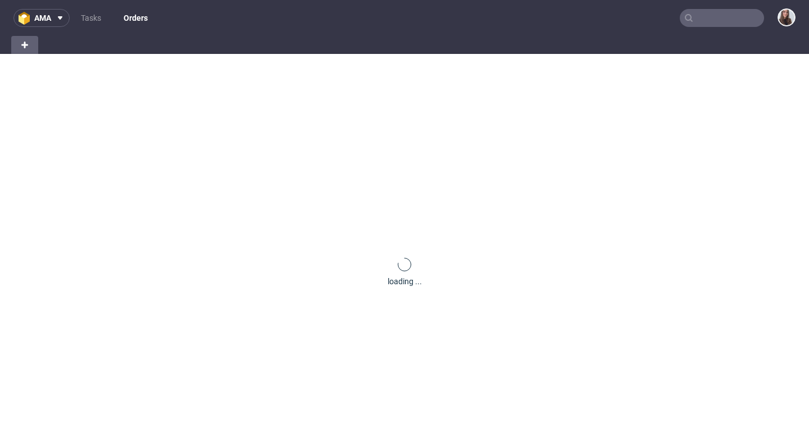
click at [712, 26] on input "text" at bounding box center [722, 18] width 84 height 18
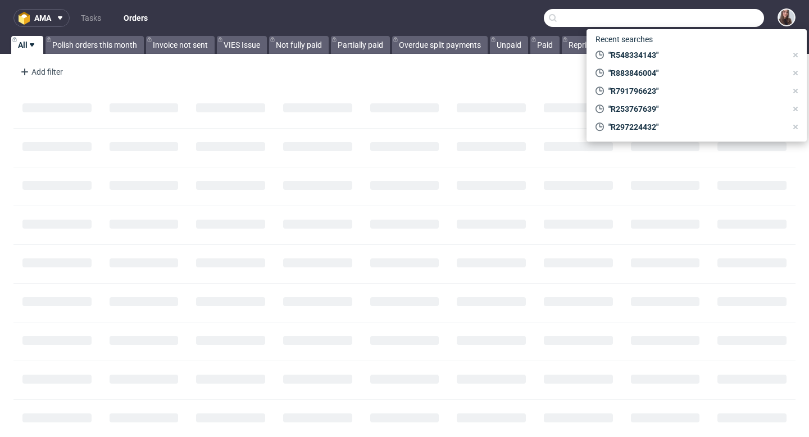
paste input "R429360110"
type input "R429360110"
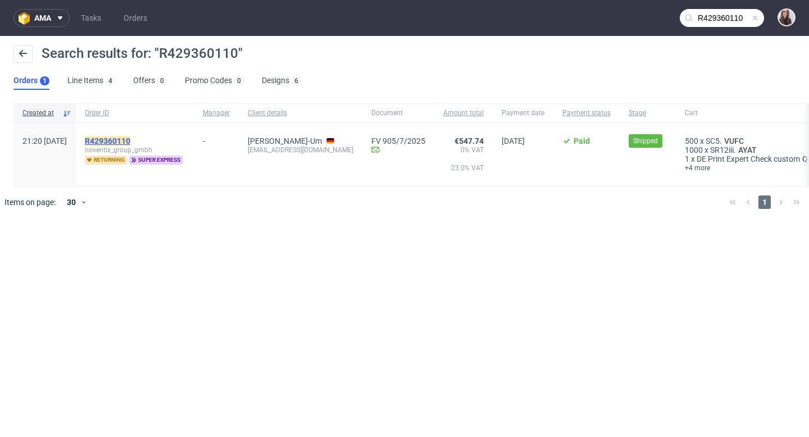
click at [130, 140] on mark "R429360110" at bounding box center [107, 140] width 45 height 9
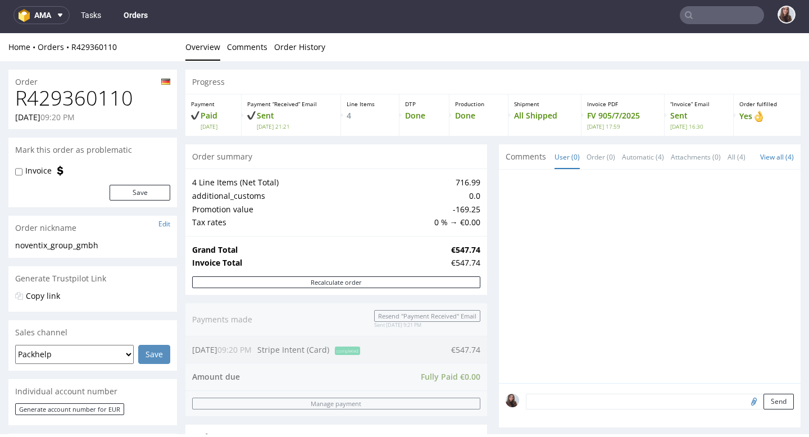
click at [88, 16] on link "Tasks" at bounding box center [91, 15] width 34 height 18
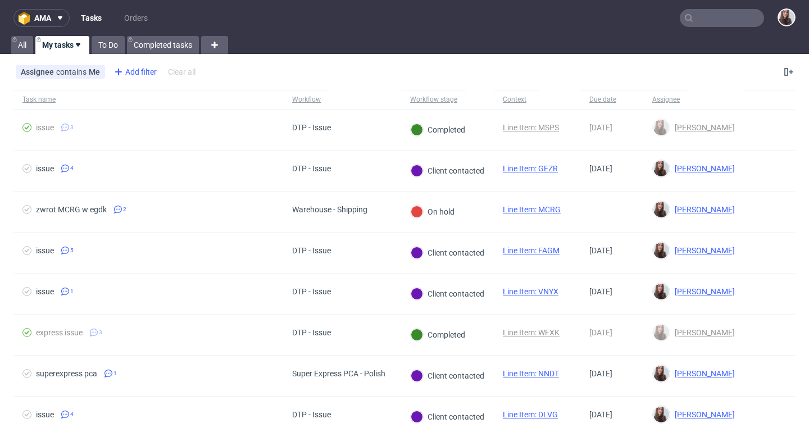
click at [124, 70] on icon at bounding box center [118, 71] width 13 height 13
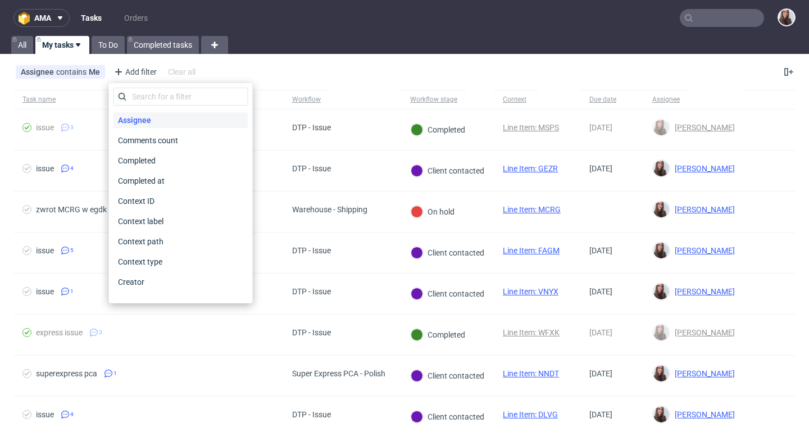
click at [146, 114] on span "Assignee" at bounding box center [134, 120] width 42 height 16
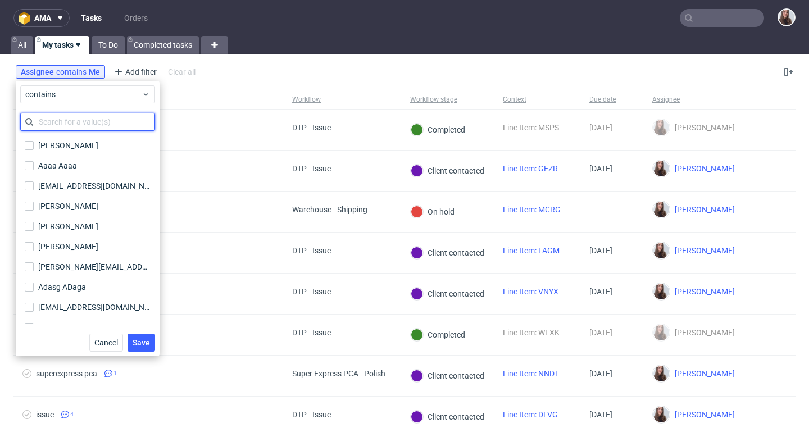
click at [118, 125] on input "text" at bounding box center [87, 122] width 135 height 18
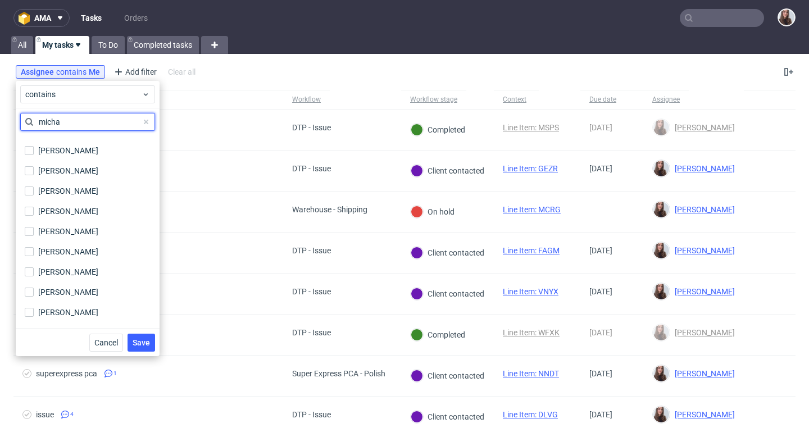
scroll to position [242, 0]
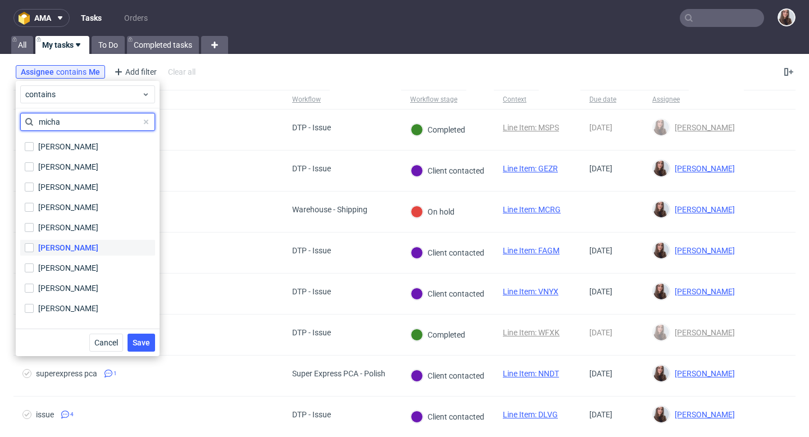
type input "micha"
click at [91, 249] on div "[PERSON_NAME]" at bounding box center [68, 247] width 60 height 11
click at [34, 249] on input "[PERSON_NAME]" at bounding box center [29, 247] width 9 height 9
checkbox input "true"
click at [136, 335] on button "Save" at bounding box center [141, 343] width 28 height 18
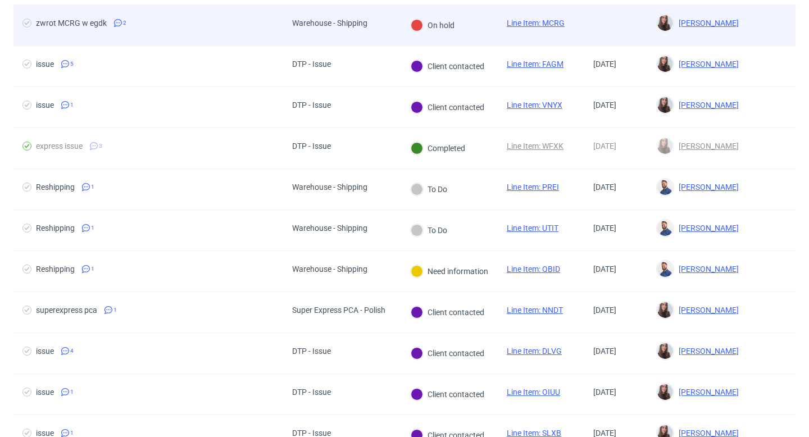
scroll to position [227, 0]
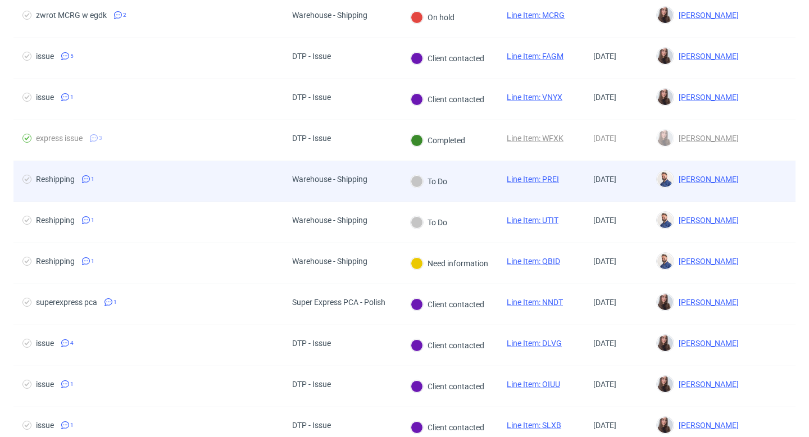
click at [299, 192] on div "Warehouse - Shipping" at bounding box center [329, 181] width 93 height 40
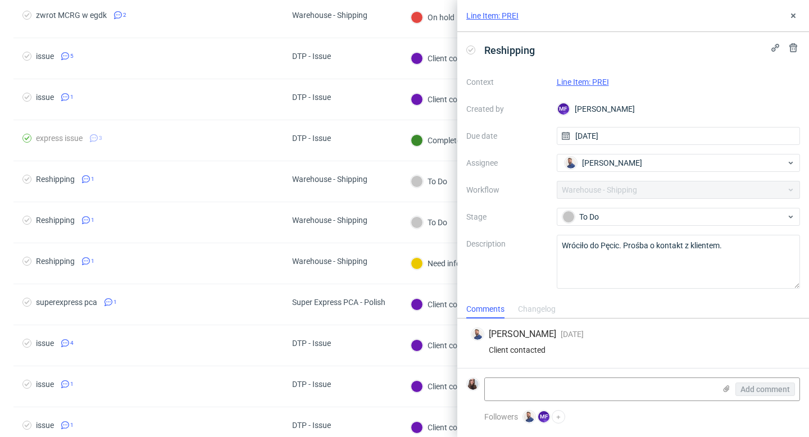
click at [593, 83] on link "Line Item: PREI" at bounding box center [583, 82] width 52 height 9
click at [789, 17] on icon at bounding box center [793, 15] width 9 height 9
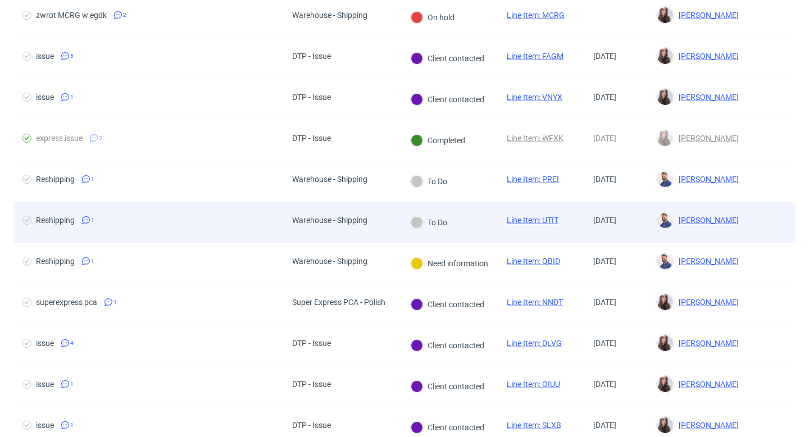
click at [386, 214] on div "Warehouse - Shipping" at bounding box center [342, 222] width 118 height 41
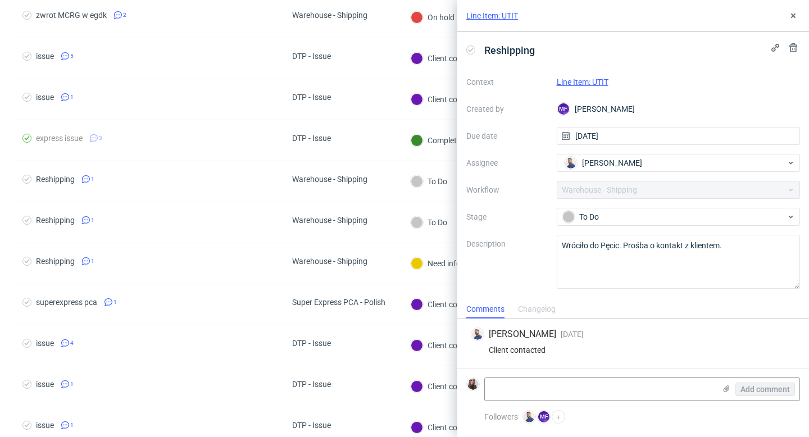
click at [581, 83] on link "Line Item: UTIT" at bounding box center [583, 82] width 52 height 9
click at [792, 12] on icon at bounding box center [793, 15] width 9 height 9
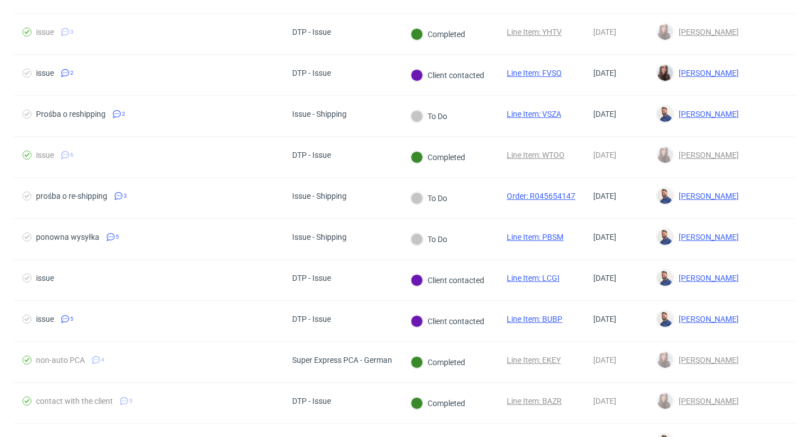
scroll to position [808, 0]
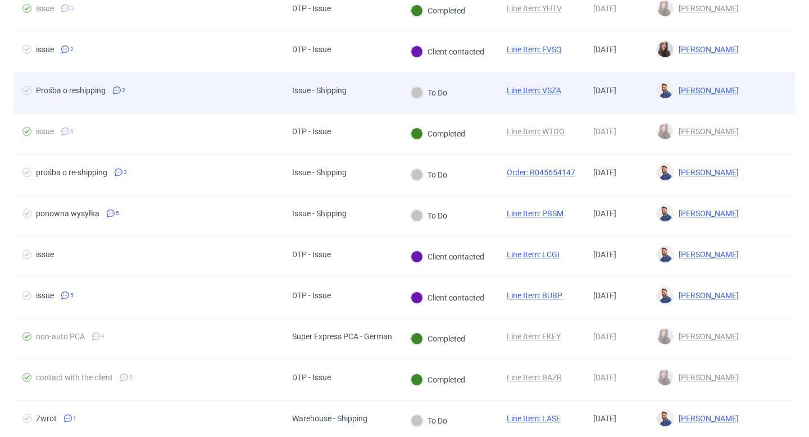
click at [375, 110] on div "Issue - Shipping" at bounding box center [342, 92] width 118 height 41
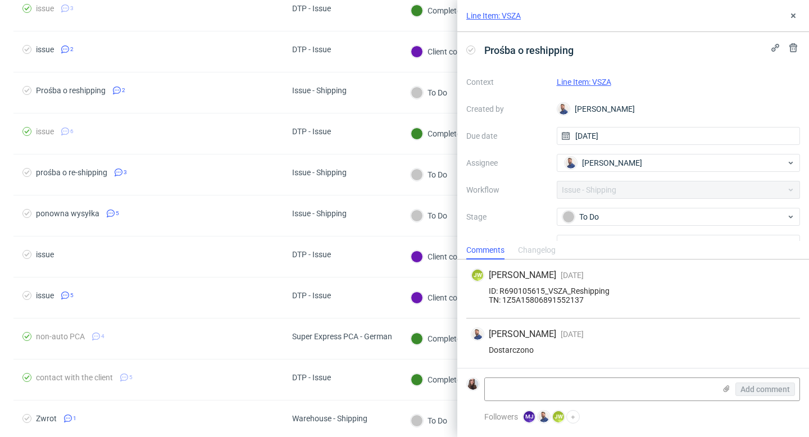
click at [607, 79] on link "Line Item: VSZA" at bounding box center [584, 82] width 54 height 9
click at [792, 17] on icon at bounding box center [793, 15] width 9 height 9
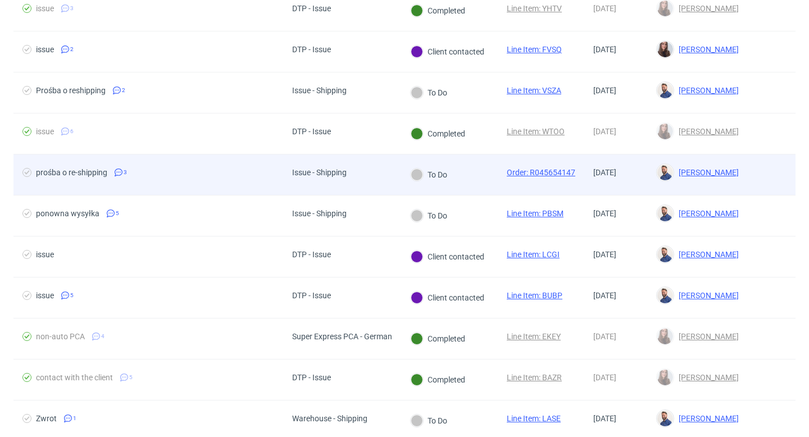
click at [412, 176] on div at bounding box center [417, 174] width 12 height 12
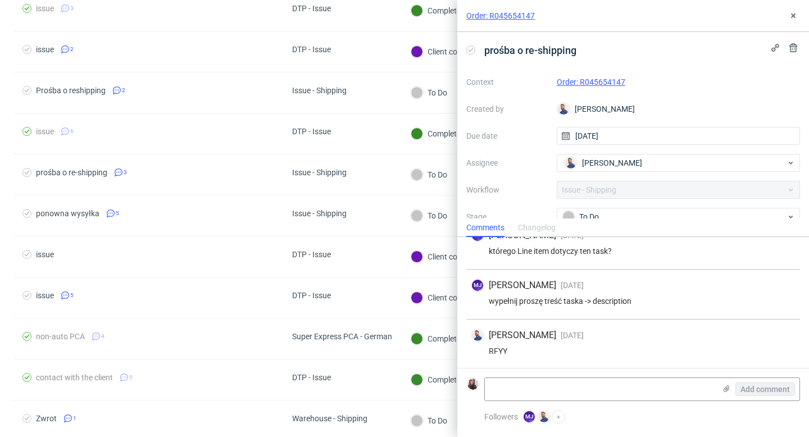
scroll to position [19, 0]
click at [796, 16] on icon at bounding box center [793, 15] width 9 height 9
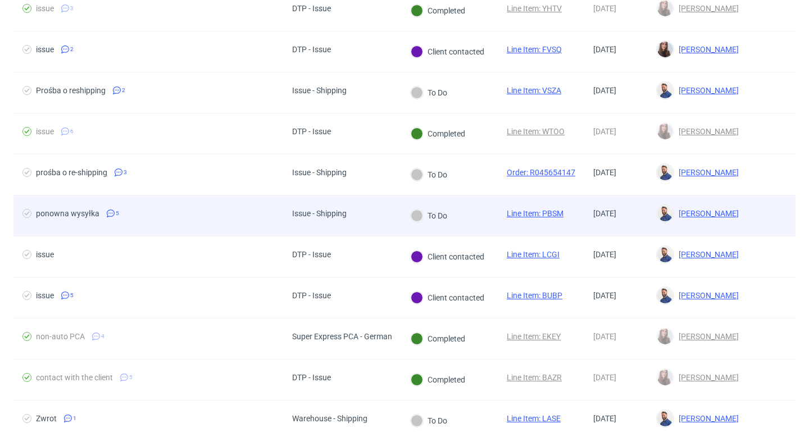
click at [420, 212] on div at bounding box center [417, 215] width 12 height 12
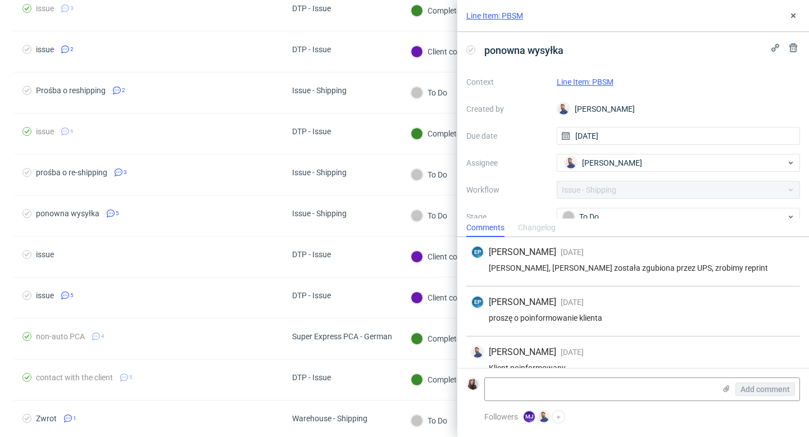
scroll to position [119, 0]
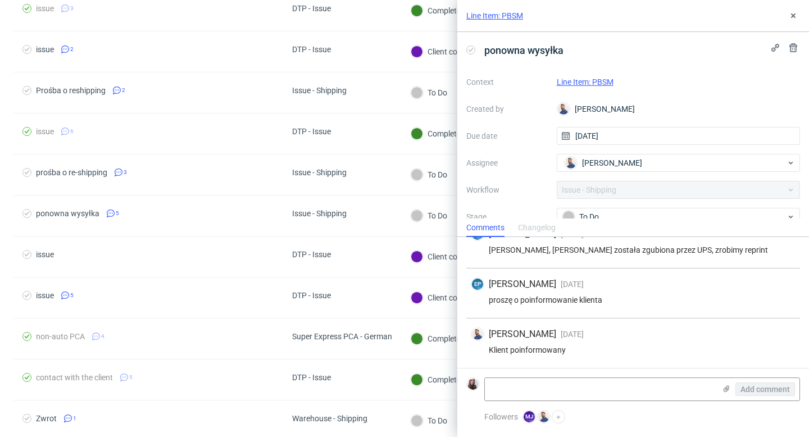
click at [603, 81] on link "Line Item: PBSM" at bounding box center [585, 82] width 57 height 9
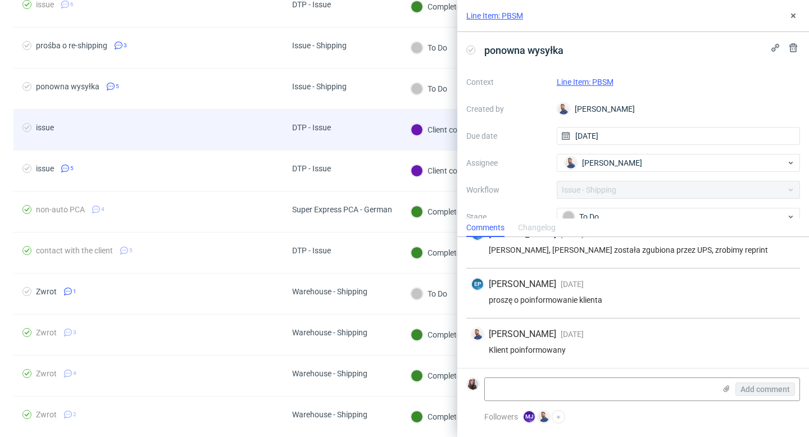
scroll to position [971, 0]
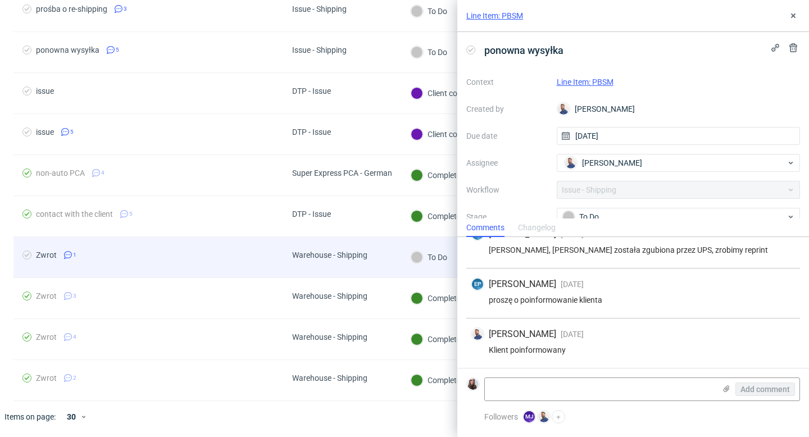
click at [325, 253] on div "Warehouse - Shipping" at bounding box center [329, 254] width 75 height 9
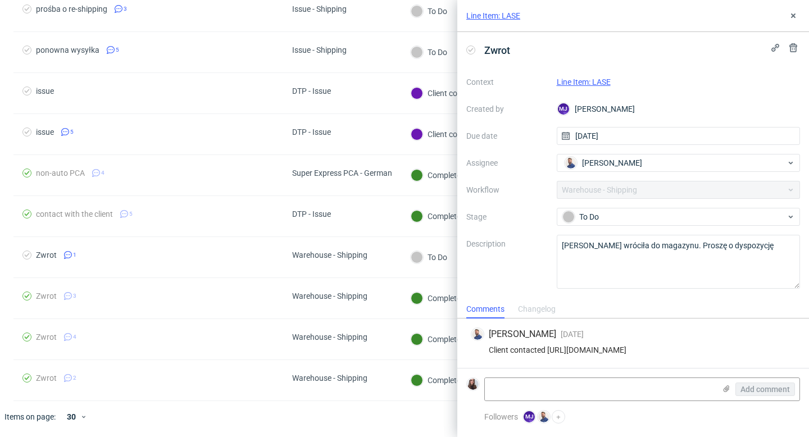
click at [590, 78] on link "Line Item: LASE" at bounding box center [584, 82] width 54 height 9
click at [795, 17] on icon at bounding box center [793, 15] width 9 height 9
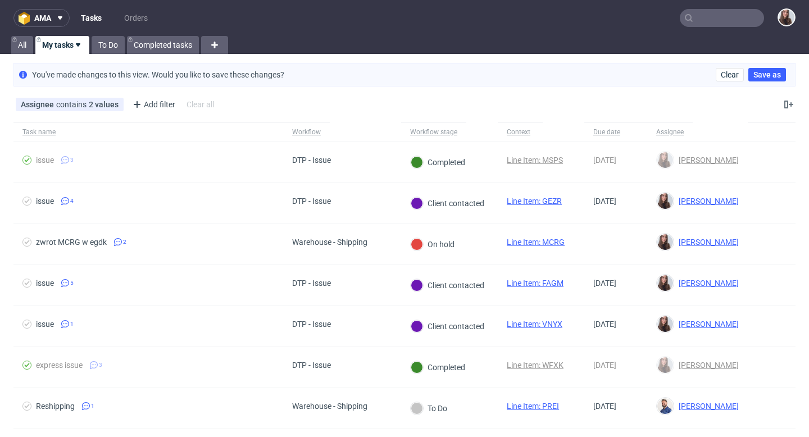
click at [707, 17] on input "text" at bounding box center [722, 18] width 84 height 18
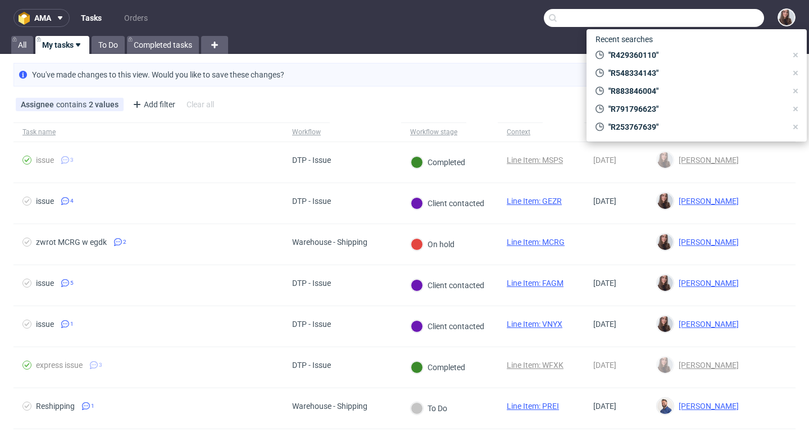
paste input "R429360110"
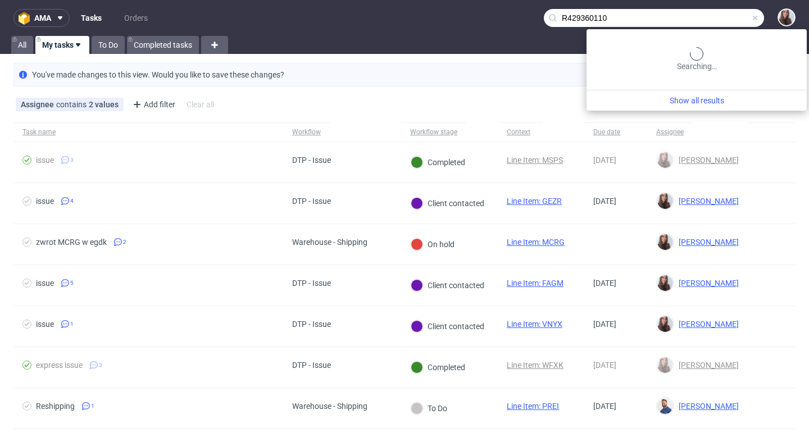
type input "R429360110"
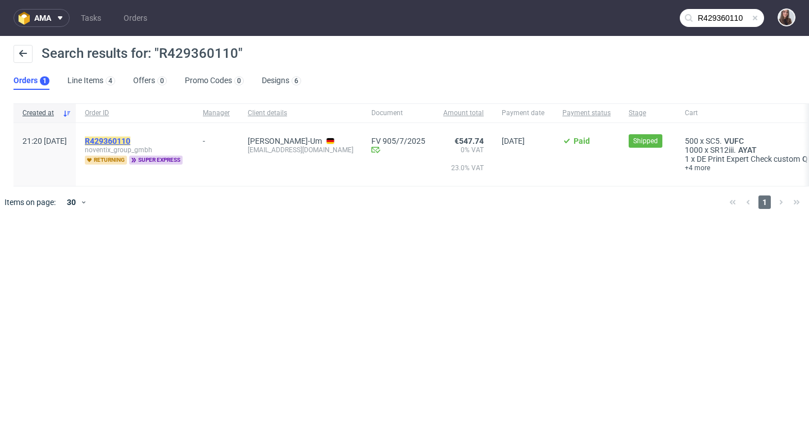
click at [130, 144] on mark "R429360110" at bounding box center [107, 140] width 45 height 9
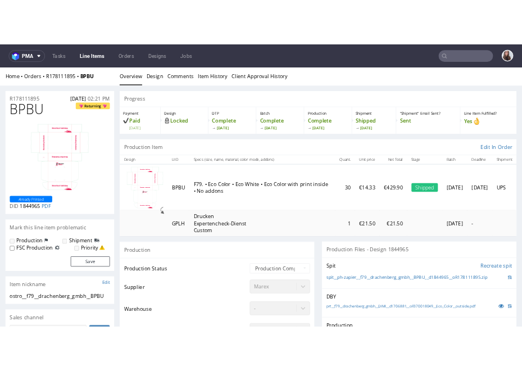
scroll to position [40, 0]
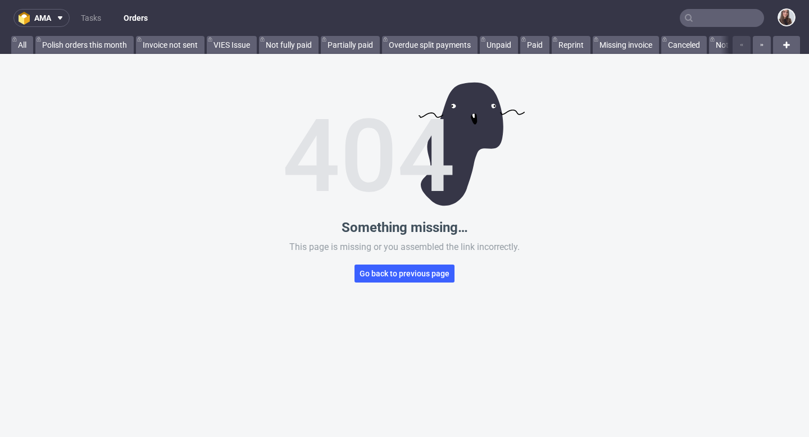
click at [704, 21] on input "text" at bounding box center [722, 18] width 84 height 18
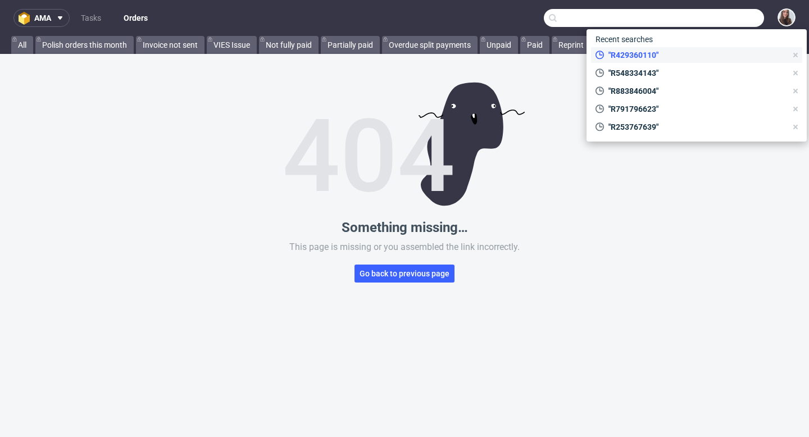
click at [659, 53] on span ""R429360110"" at bounding box center [695, 54] width 183 height 11
type input "R429360110"
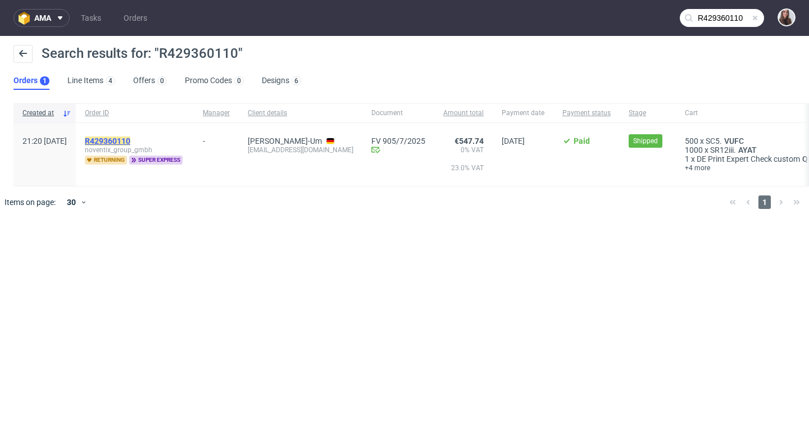
click at [130, 138] on mark "R429360110" at bounding box center [107, 140] width 45 height 9
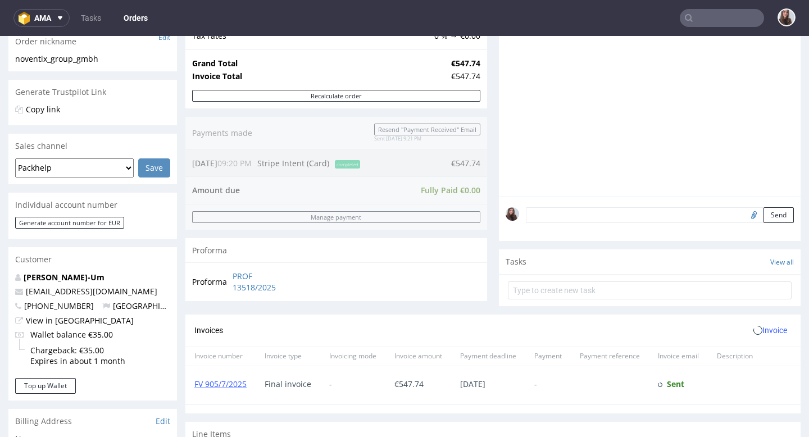
scroll to position [190, 0]
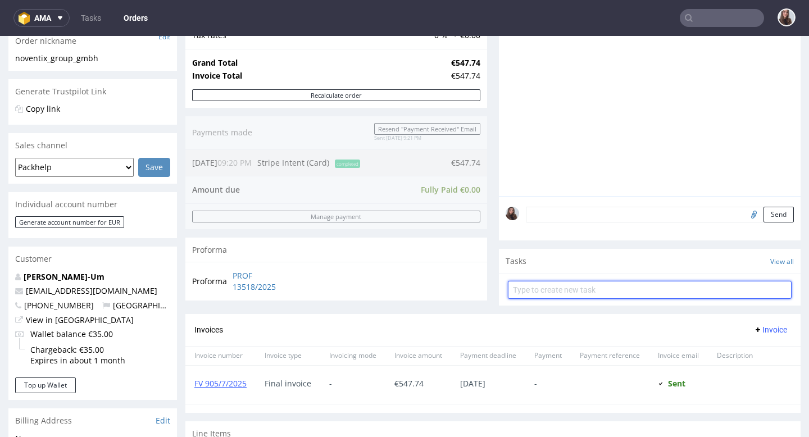
click at [666, 297] on input "text" at bounding box center [650, 290] width 284 height 18
type input "reshipping"
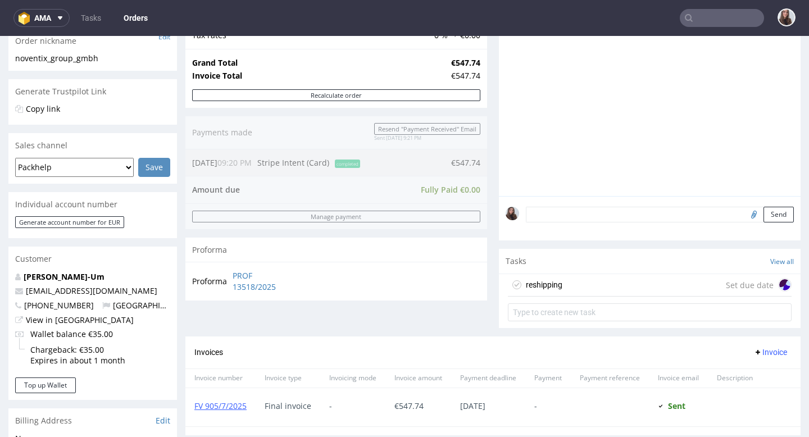
click at [658, 286] on div "reshipping Set due date" at bounding box center [650, 285] width 284 height 22
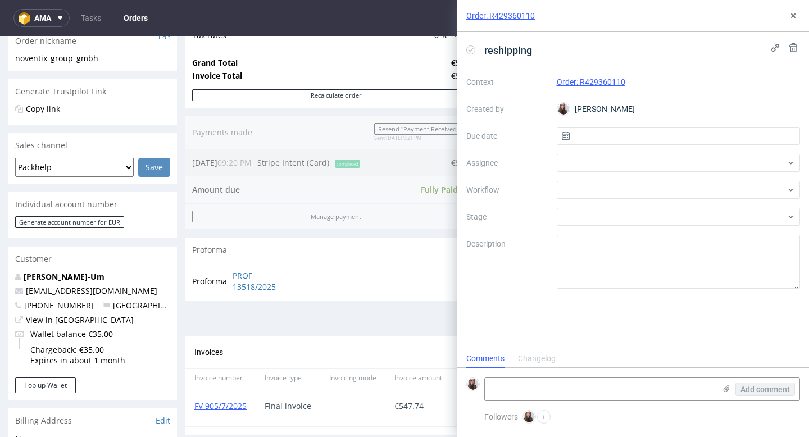
scroll to position [9, 0]
click at [631, 131] on input "text" at bounding box center [679, 136] width 244 height 18
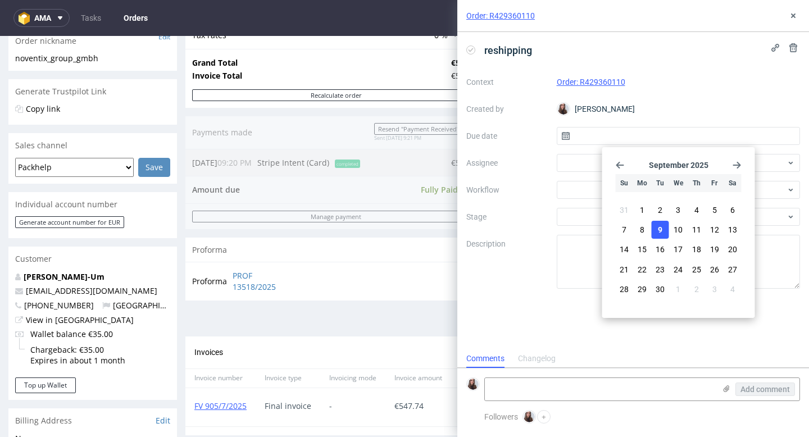
click at [658, 231] on span "9" at bounding box center [660, 229] width 4 height 11
type input "09/09/2025"
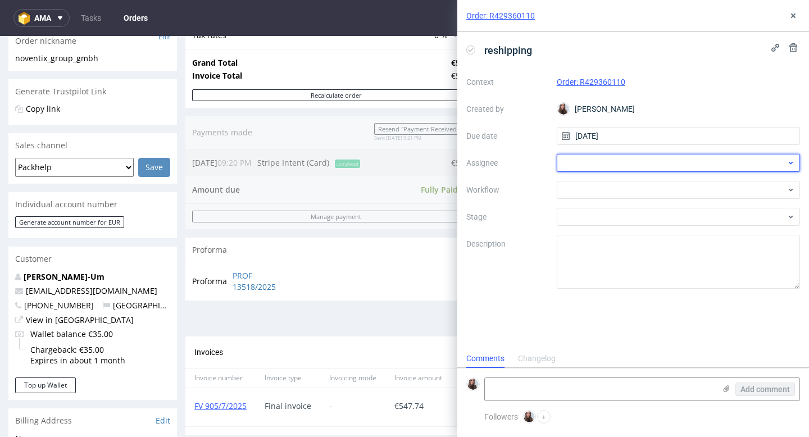
click at [604, 162] on div at bounding box center [679, 163] width 244 height 18
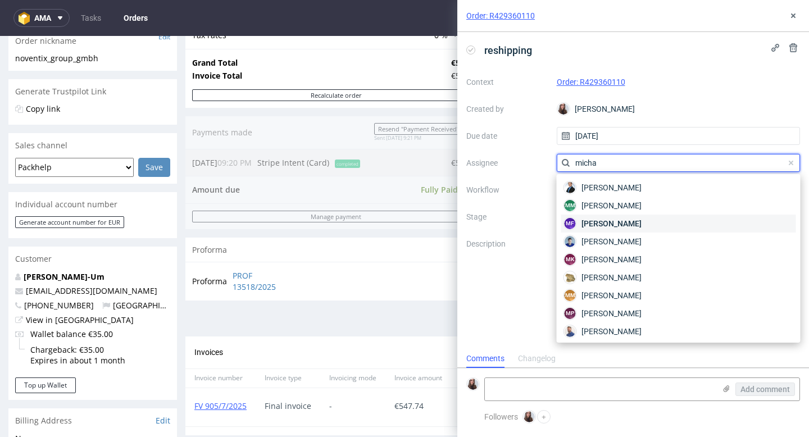
type input "micha"
click at [655, 222] on div "MF Michał Fedorowicz" at bounding box center [678, 224] width 235 height 18
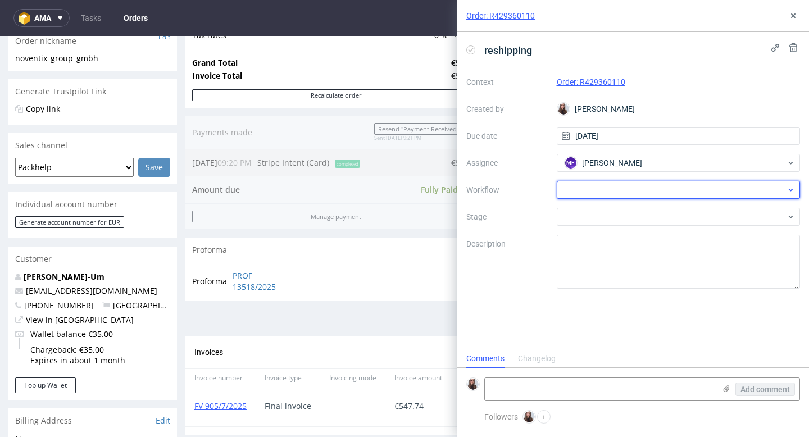
click at [622, 192] on div at bounding box center [679, 190] width 244 height 18
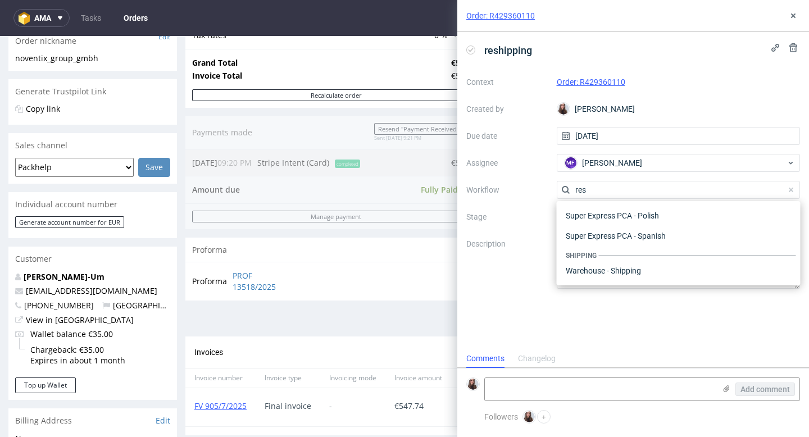
scroll to position [40, 0]
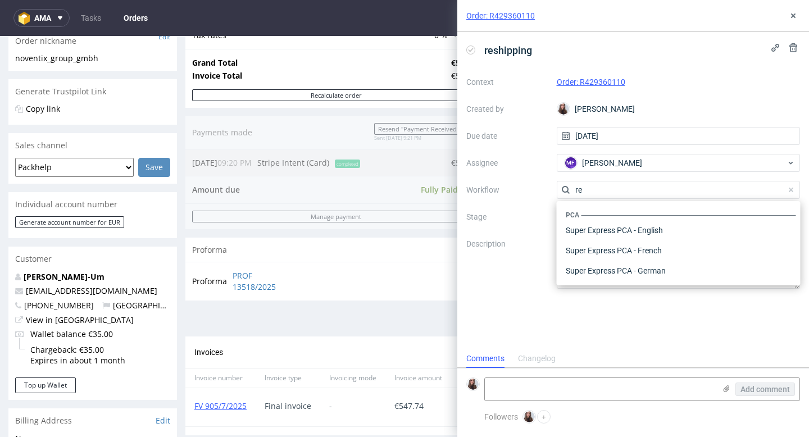
type input "r"
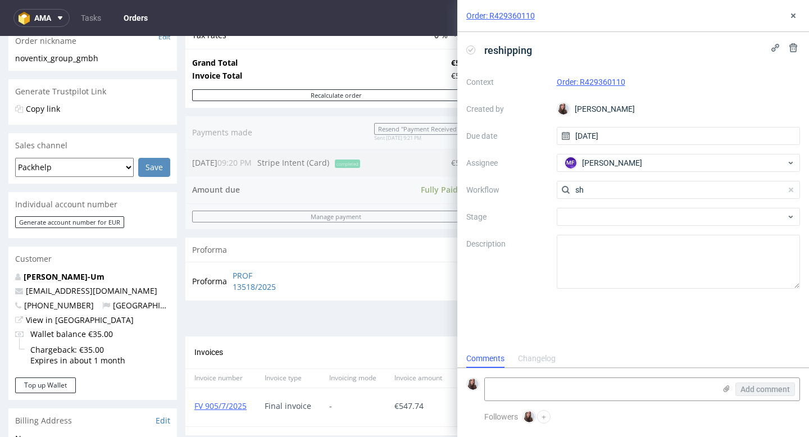
type input "s"
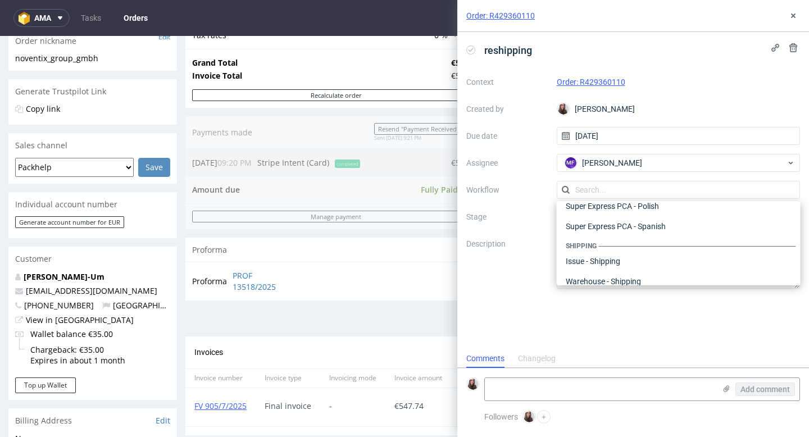
scroll to position [691, 0]
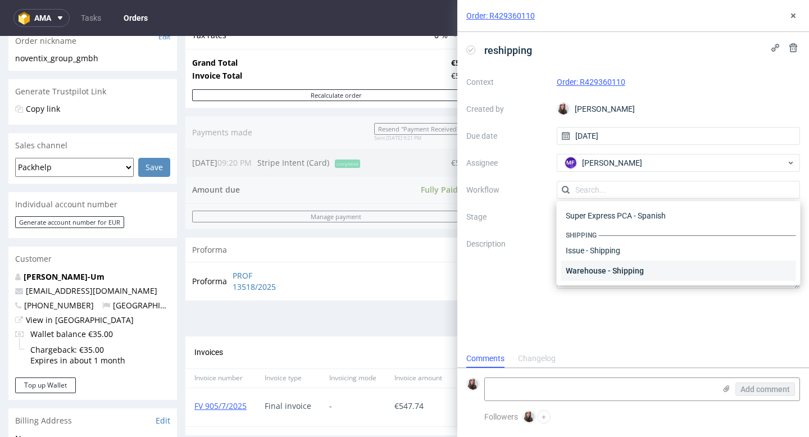
click at [618, 269] on div "Warehouse - Shipping" at bounding box center [678, 271] width 235 height 20
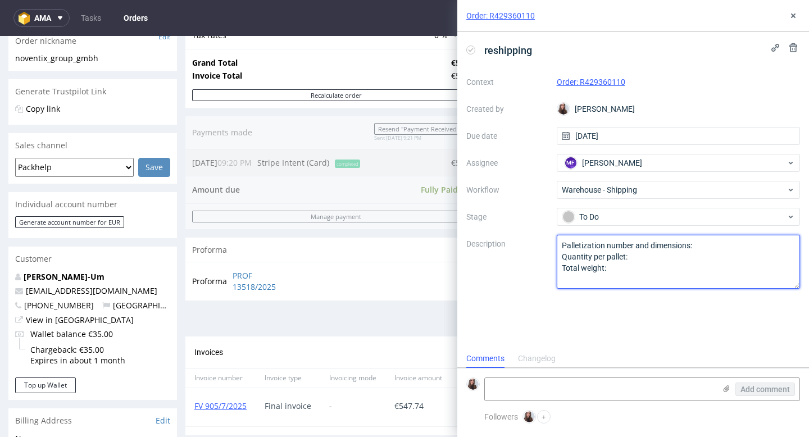
click at [714, 244] on textarea "Palletization number and dimensions: Quantity per pallet: Total weight:" at bounding box center [679, 262] width 244 height 54
click at [659, 257] on textarea "Palletization number and dimensions: Quantity per pallet: Total weight:" at bounding box center [679, 262] width 244 height 54
click at [628, 269] on textarea "Palletization number and dimensions: Quantity per pallet: Total weight:" at bounding box center [679, 262] width 244 height 54
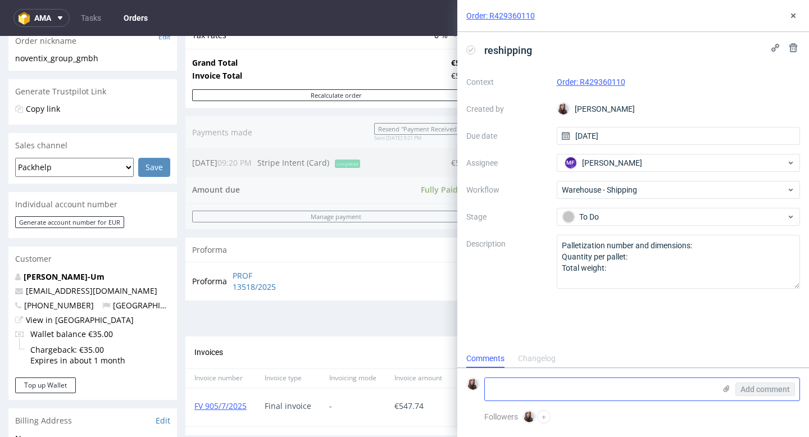
click at [516, 391] on textarea at bounding box center [600, 389] width 230 height 22
paste textarea "Christine Ebner-Um Heinrich-Heine-Gärten 19 40549 Düsseldorf Deutschland"
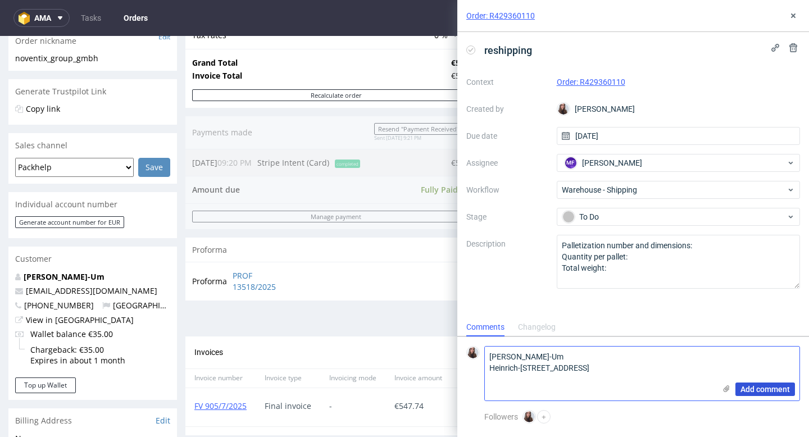
type textarea "Christine Ebner-Um Heinrich-Heine-Gärten 19 40549 Düsseldorf Deutschland"
click at [765, 387] on span "Add comment" at bounding box center [764, 389] width 49 height 8
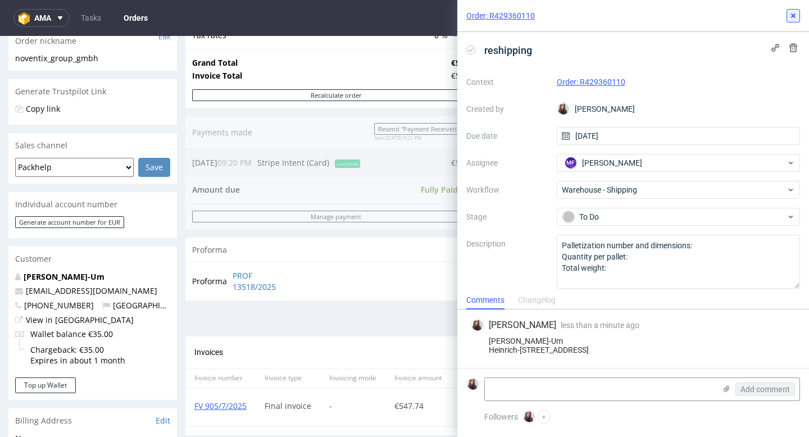
click at [796, 18] on icon at bounding box center [793, 15] width 9 height 9
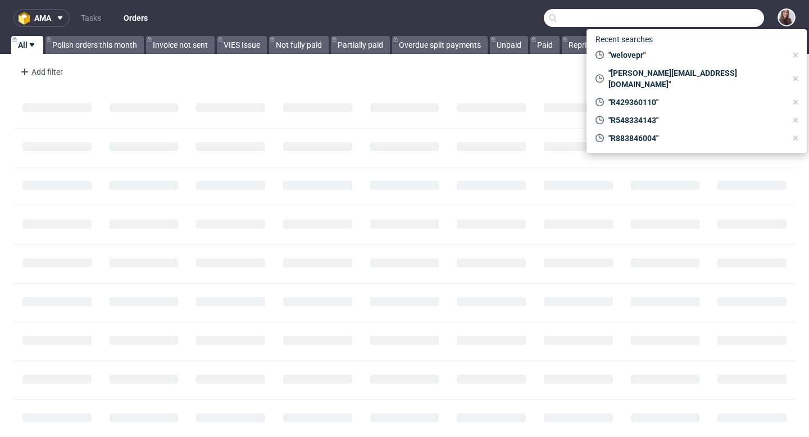
click at [690, 19] on input "text" at bounding box center [654, 18] width 220 height 18
paste input "R107411132"
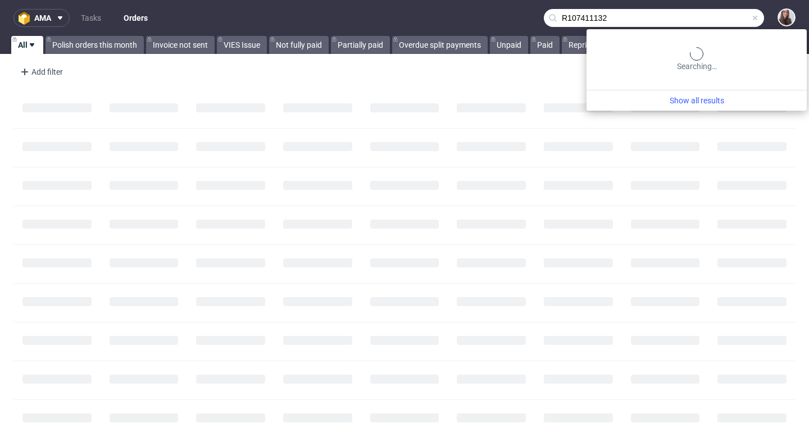
type input "R107411132"
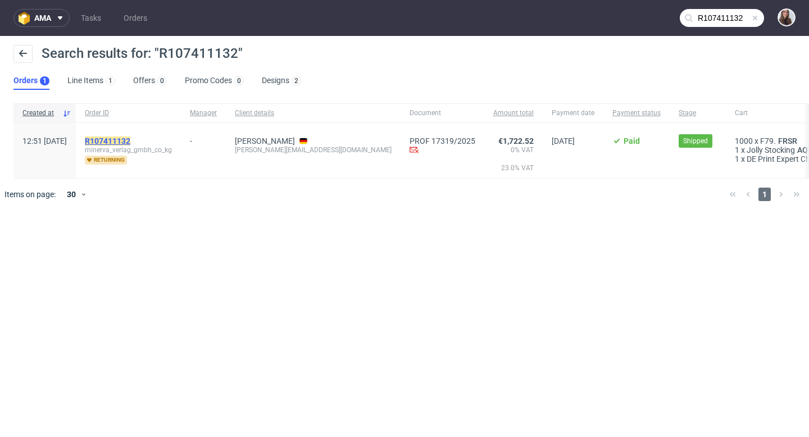
click at [133, 139] on link "R107411132" at bounding box center [109, 140] width 48 height 9
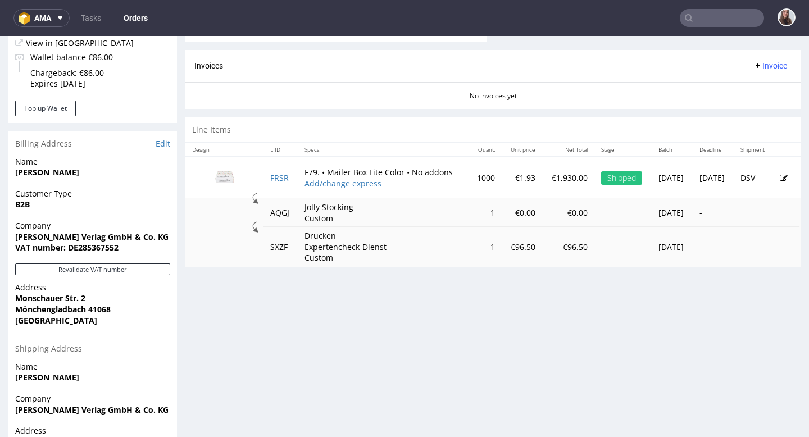
scroll to position [472, 0]
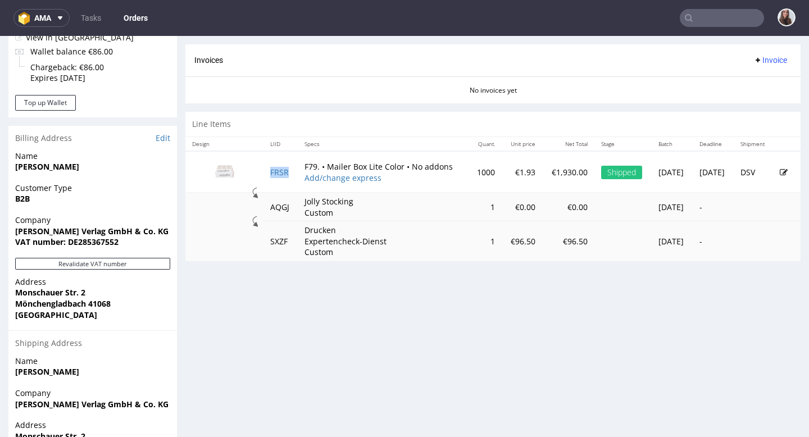
click at [271, 166] on td "FRSR" at bounding box center [280, 172] width 34 height 42
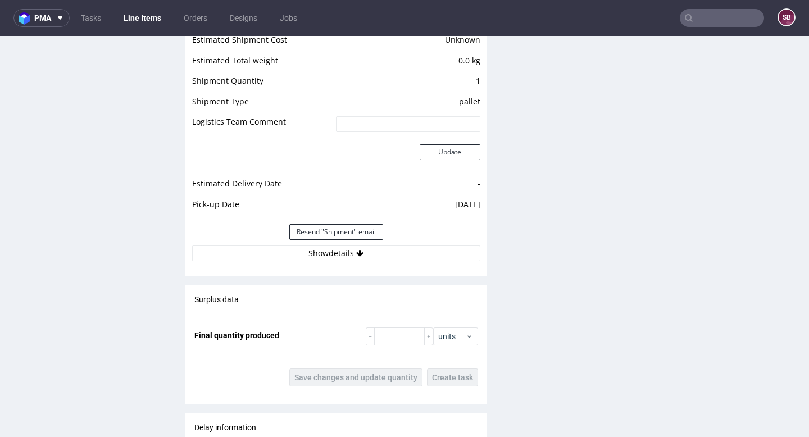
scroll to position [1310, 0]
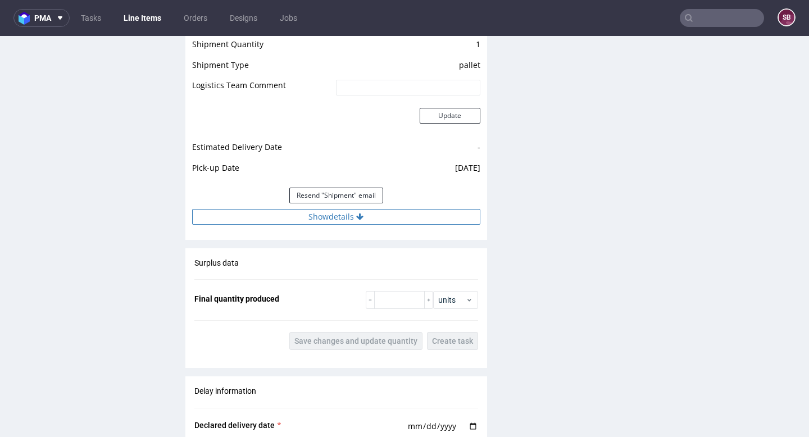
click at [349, 220] on button "Show details" at bounding box center [336, 217] width 288 height 16
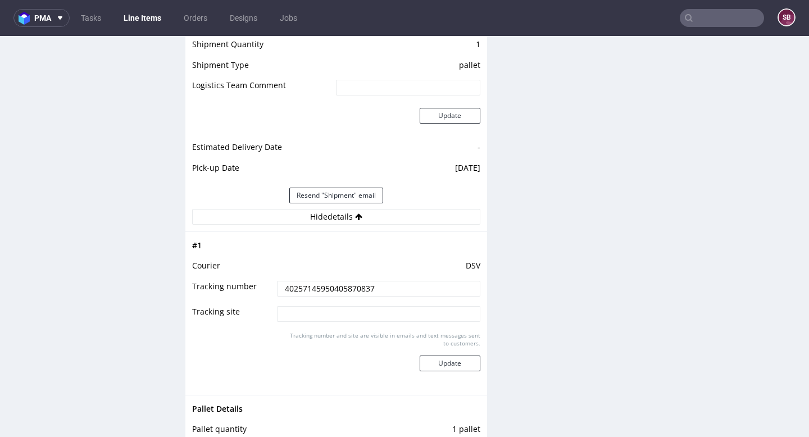
drag, startPoint x: 384, startPoint y: 291, endPoint x: 276, endPoint y: 290, distance: 107.8
click at [277, 290] on input "40257145950405870837" at bounding box center [378, 289] width 203 height 16
click at [388, 291] on input "40257145950405870837" at bounding box center [378, 289] width 203 height 16
drag, startPoint x: 388, startPoint y: 291, endPoint x: 290, endPoint y: 291, distance: 97.7
click at [290, 291] on input "40257145950405870837" at bounding box center [378, 289] width 203 height 16
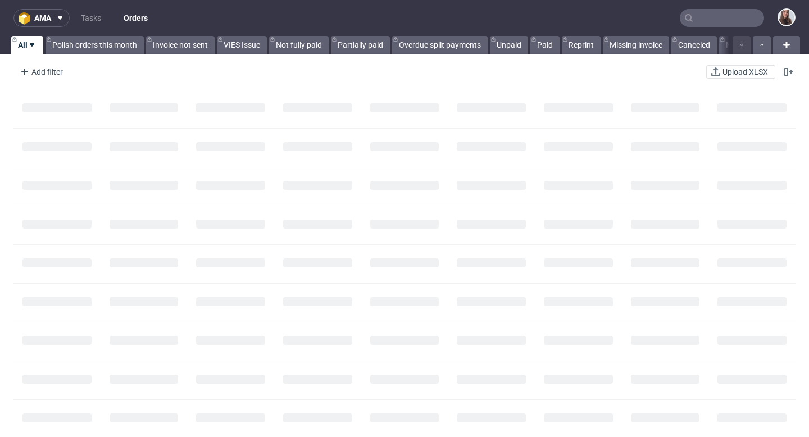
click at [708, 15] on input "text" at bounding box center [722, 18] width 84 height 18
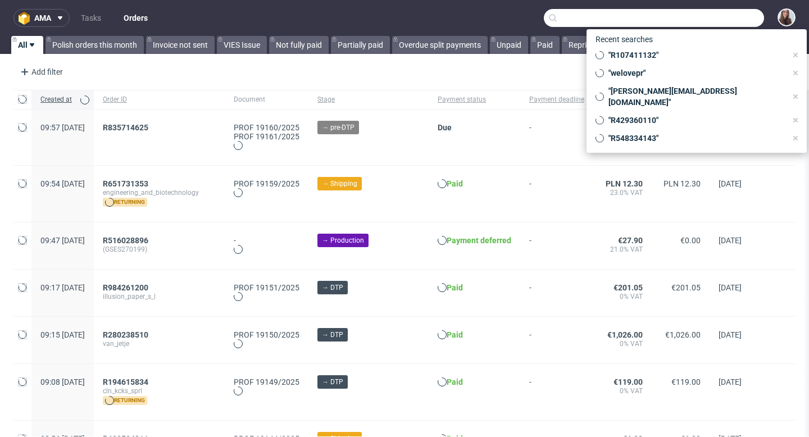
type input "v"
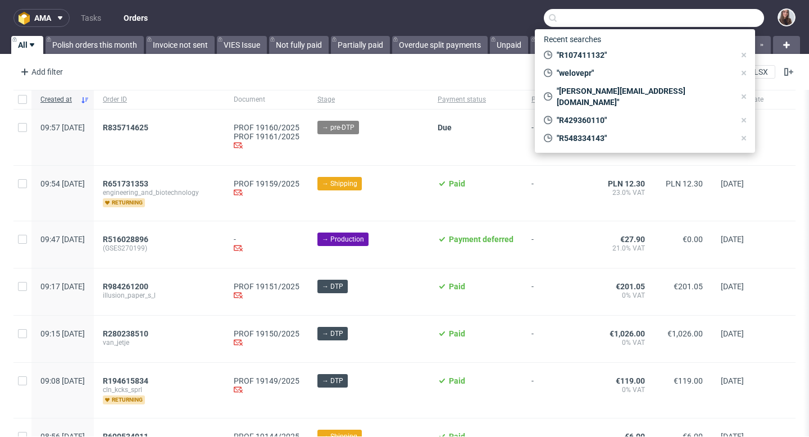
paste input "R847192054"
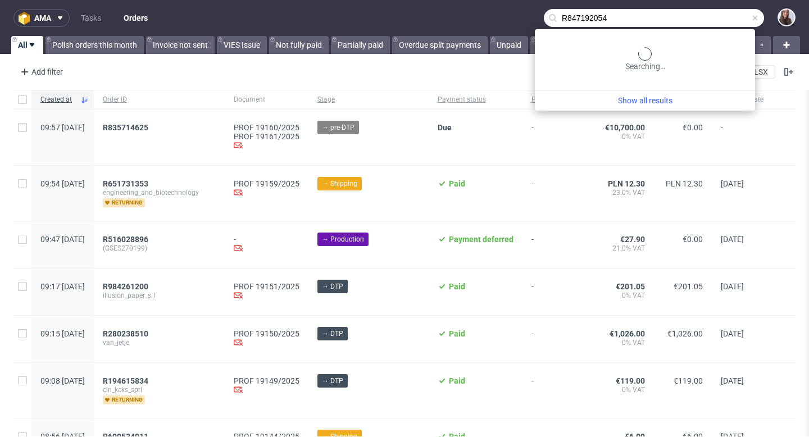
type input "R847192054"
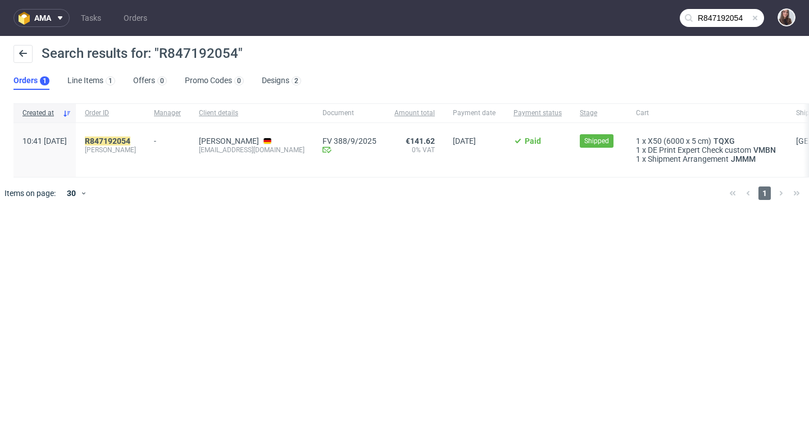
click at [145, 135] on div "R847192054 aquilina" at bounding box center [110, 150] width 69 height 54
click at [136, 145] on span "aquilina" at bounding box center [110, 149] width 51 height 9
click at [130, 139] on mark "R847192054" at bounding box center [107, 140] width 45 height 9
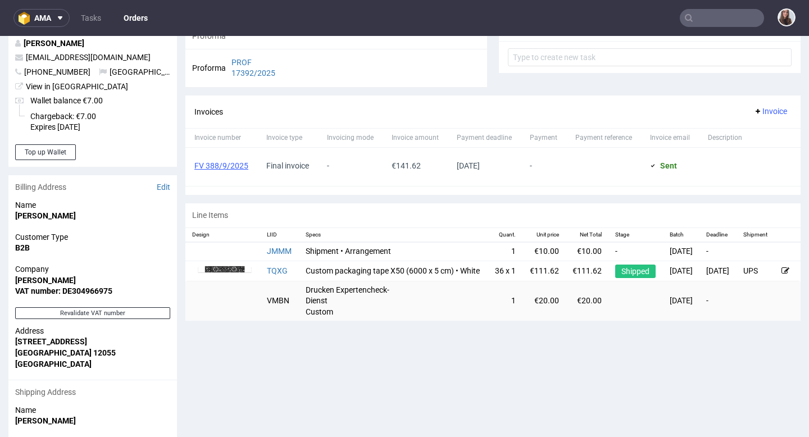
scroll to position [424, 0]
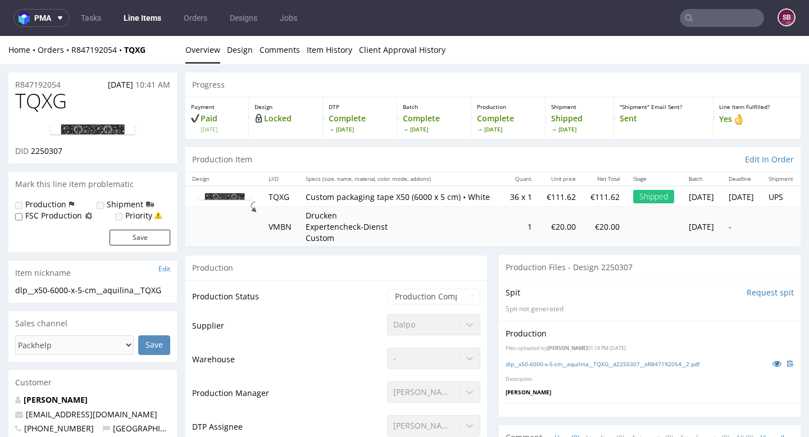
click at [242, 200] on img at bounding box center [225, 197] width 56 height 8
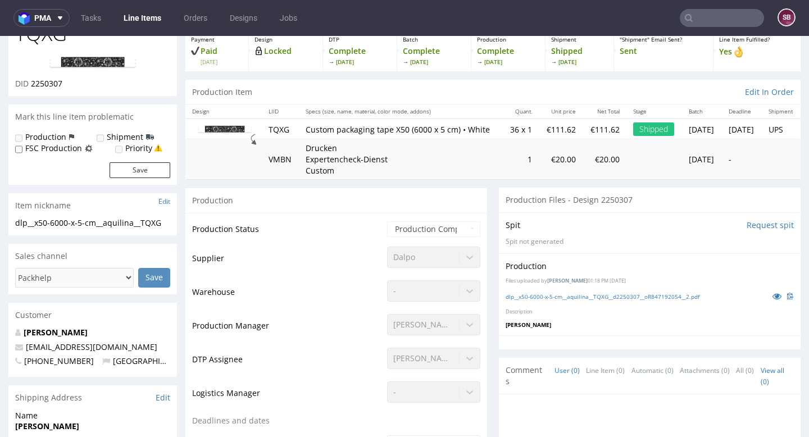
scroll to position [90, 0]
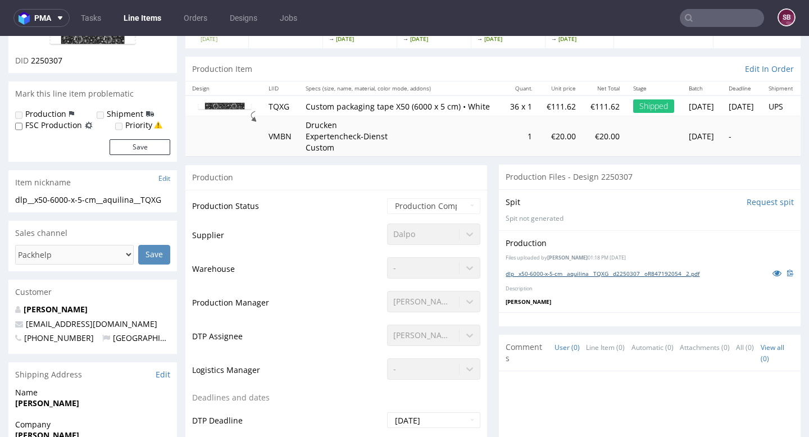
click at [542, 277] on link "dlp__x50-6000-x-5-cm__aquilina__TQXG__d2250307__oR847192054__2.pdf" at bounding box center [602, 274] width 194 height 8
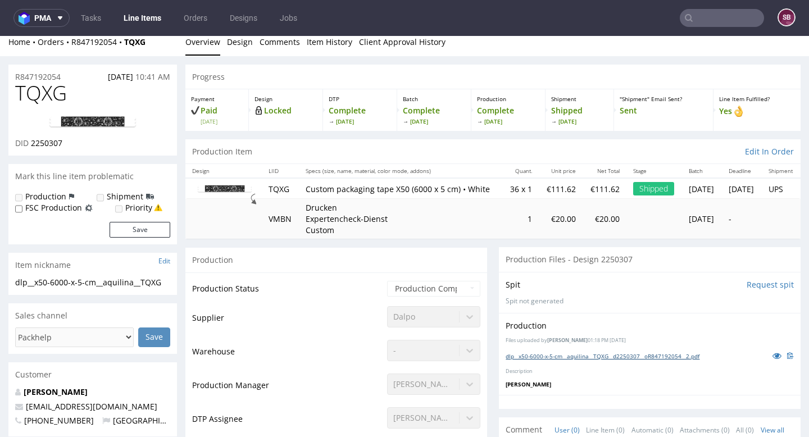
scroll to position [0, 0]
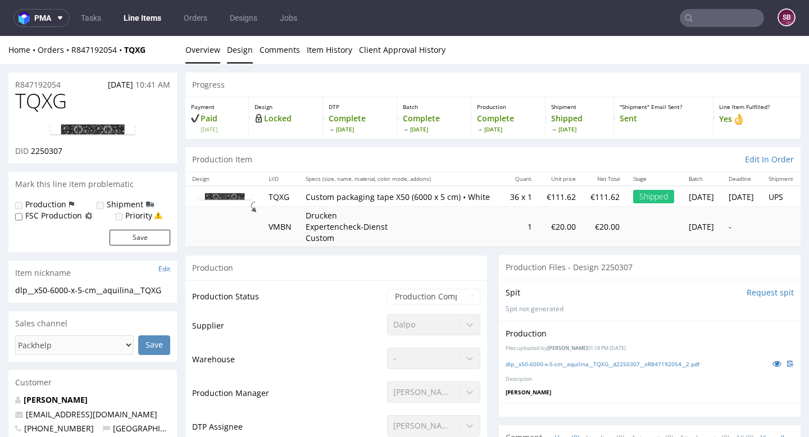
click at [240, 52] on link "Design" at bounding box center [240, 50] width 26 height 28
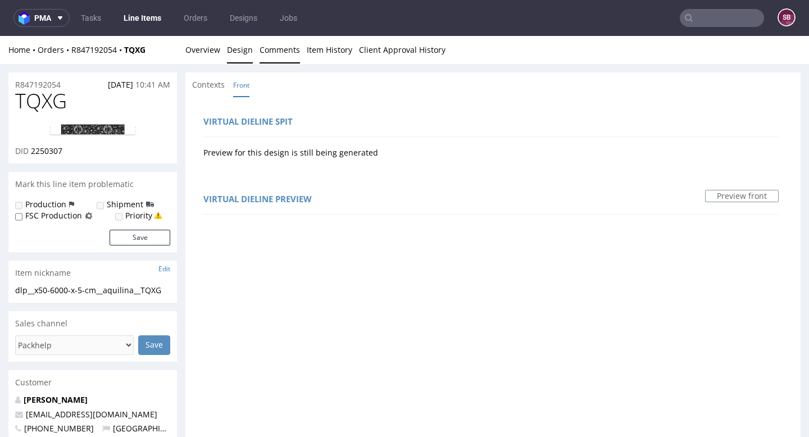
click at [276, 50] on link "Comments" at bounding box center [279, 50] width 40 height 28
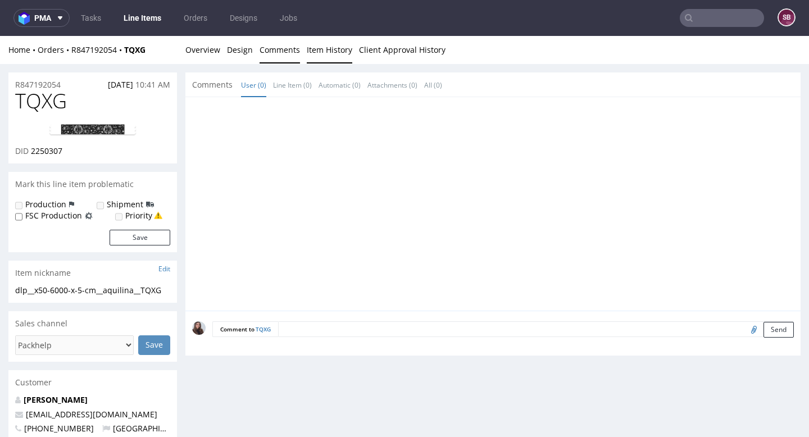
click at [315, 53] on link "Item History" at bounding box center [329, 50] width 45 height 28
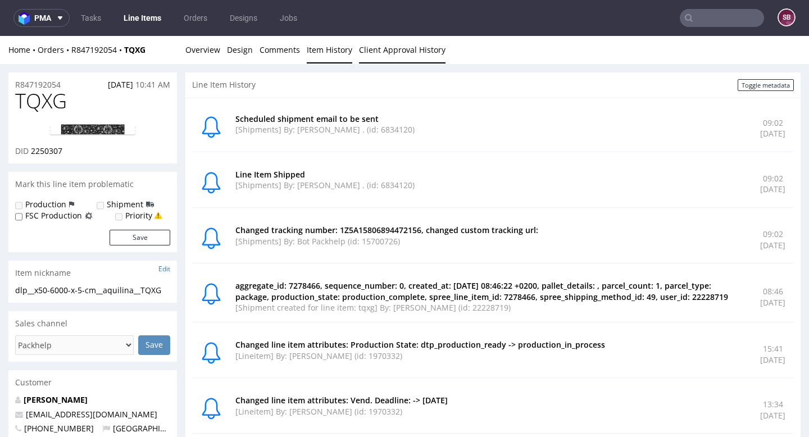
click at [388, 48] on link "Client Approval History" at bounding box center [402, 50] width 86 height 28
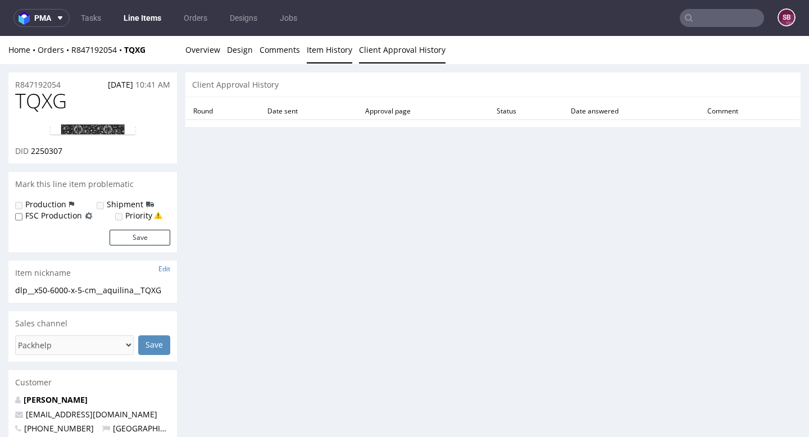
click at [307, 51] on link "Item History" at bounding box center [329, 50] width 45 height 28
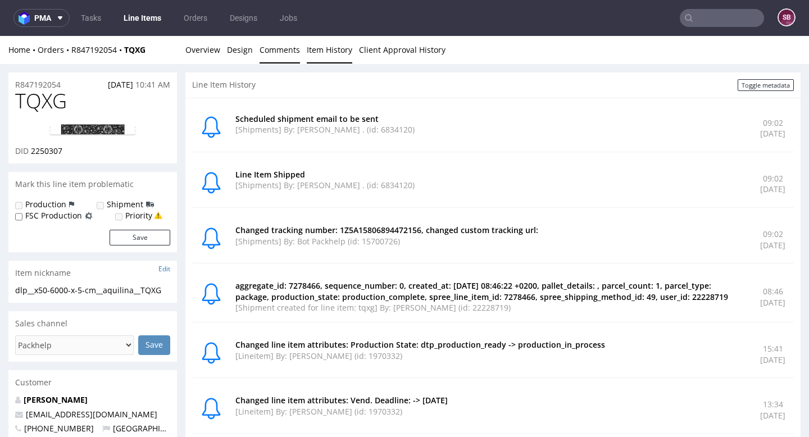
click at [268, 48] on link "Comments" at bounding box center [279, 50] width 40 height 28
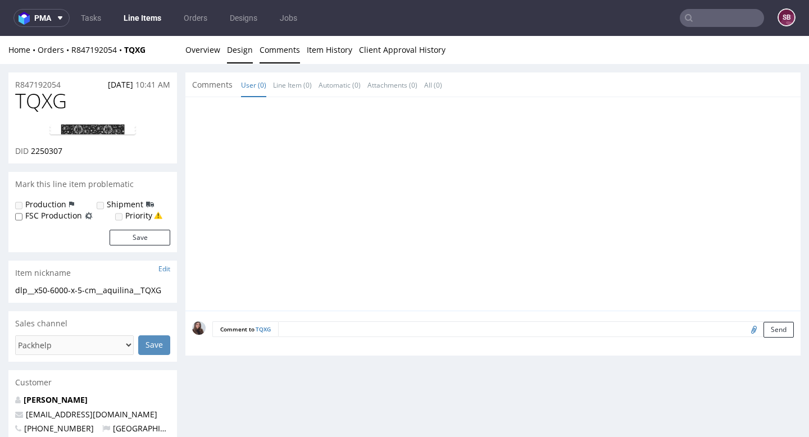
click at [233, 52] on link "Design" at bounding box center [240, 50] width 26 height 28
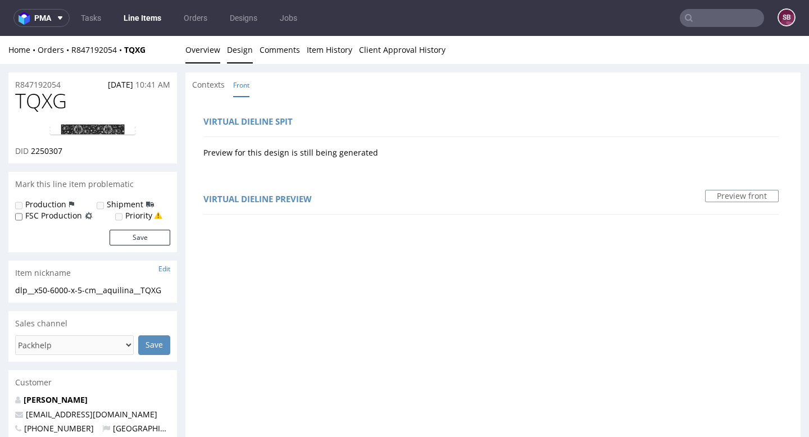
click at [211, 50] on link "Overview" at bounding box center [202, 50] width 35 height 28
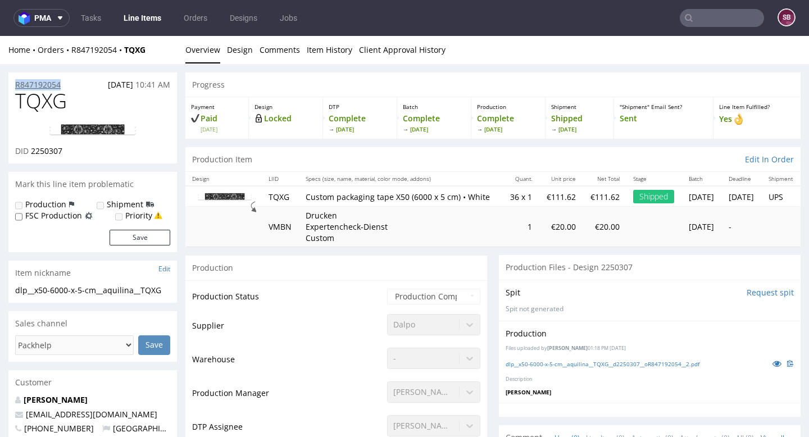
drag, startPoint x: 63, startPoint y: 85, endPoint x: 15, endPoint y: 82, distance: 48.4
click at [15, 82] on div "R847192054 18.08.2025 10:41 AM" at bounding box center [92, 81] width 168 height 18
copy p "R847192054"
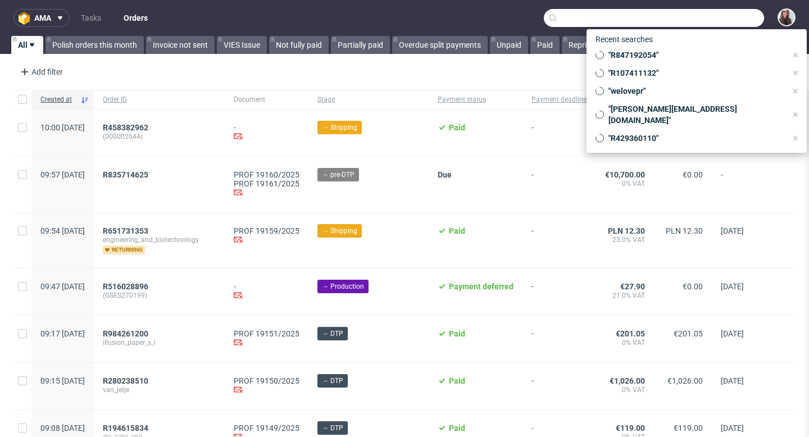
click at [718, 19] on input "text" at bounding box center [654, 18] width 220 height 18
